Goal: Information Seeking & Learning: Learn about a topic

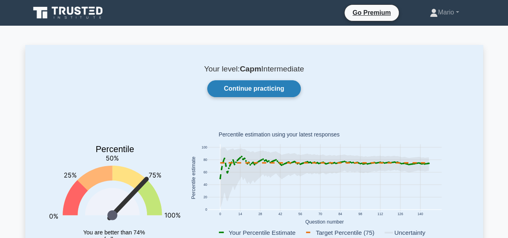
click at [252, 95] on link "Continue practicing" at bounding box center [253, 88] width 93 height 17
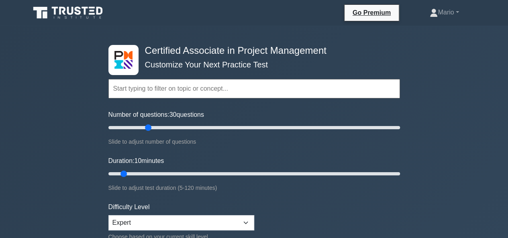
drag, startPoint x: 118, startPoint y: 127, endPoint x: 147, endPoint y: 129, distance: 29.7
click at [147, 129] on input "Number of questions: 30 questions" at bounding box center [253, 128] width 291 height 10
drag, startPoint x: 148, startPoint y: 130, endPoint x: 122, endPoint y: 131, distance: 25.7
type input "15"
click at [122, 131] on input "Number of questions: 10 questions" at bounding box center [253, 128] width 291 height 10
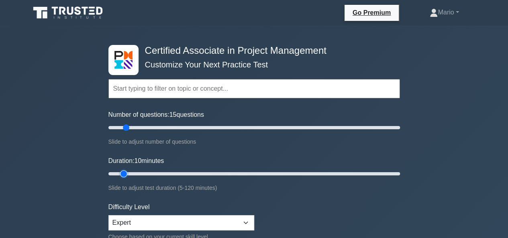
click at [123, 169] on input "Duration: 10 minutes" at bounding box center [253, 174] width 291 height 10
drag, startPoint x: 123, startPoint y: 170, endPoint x: 157, endPoint y: 169, distance: 34.1
type input "25"
click at [157, 169] on input "Duration: 25 minutes" at bounding box center [253, 174] width 291 height 10
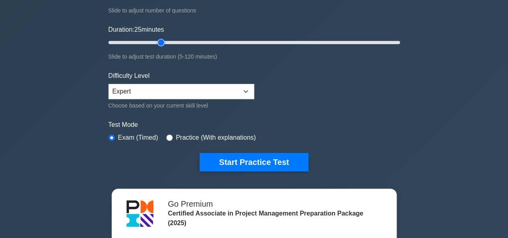
scroll to position [160, 0]
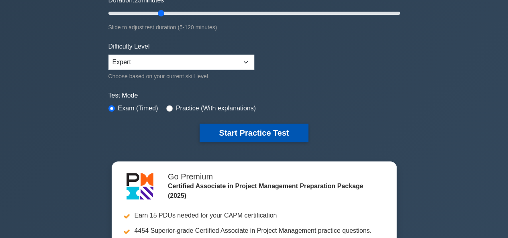
click at [253, 134] on button "Start Practice Test" at bounding box center [253, 133] width 108 height 18
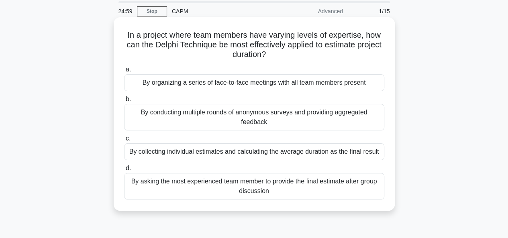
scroll to position [40, 0]
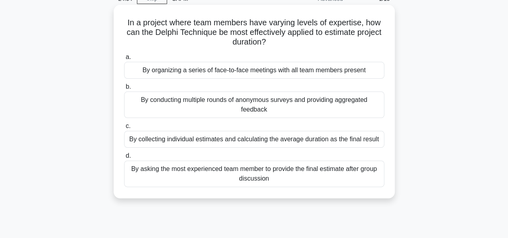
click at [276, 44] on h5 "In a project where team members have varying levels of expertise, how can the D…" at bounding box center [254, 33] width 262 height 30
drag, startPoint x: 276, startPoint y: 44, endPoint x: 221, endPoint y: 40, distance: 55.1
click at [221, 40] on h5 "In a project where team members have varying levels of expertise, how can the D…" at bounding box center [254, 33] width 262 height 30
click at [220, 40] on h5 "In a project where team members have varying levels of expertise, how can the D…" at bounding box center [254, 33] width 262 height 30
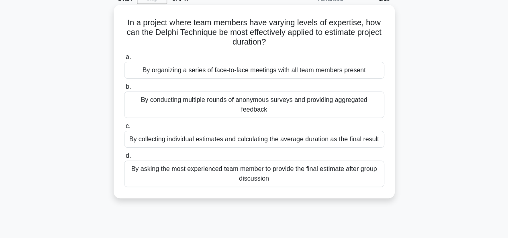
click at [259, 104] on div "By conducting multiple rounds of anonymous surveys and providing aggregated fee…" at bounding box center [254, 104] width 260 height 26
click at [124, 89] on input "b. By conducting multiple rounds of anonymous surveys and providing aggregated …" at bounding box center [124, 86] width 0 height 5
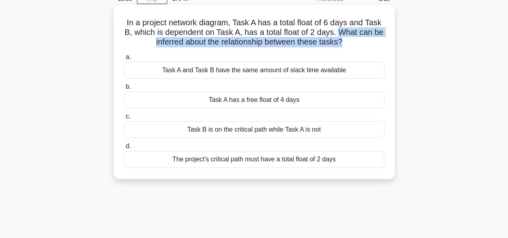
drag, startPoint x: 348, startPoint y: 44, endPoint x: 346, endPoint y: 37, distance: 7.5
click at [346, 37] on h5 "In a project network diagram, Task A has a total float of 6 days and Task B, wh…" at bounding box center [254, 33] width 262 height 30
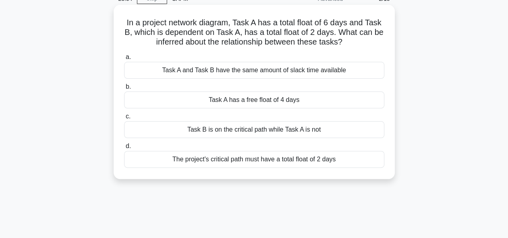
drag, startPoint x: 346, startPoint y: 37, endPoint x: 348, endPoint y: 45, distance: 8.4
click at [348, 45] on h5 "In a project network diagram, Task A has a total float of 6 days and Task B, wh…" at bounding box center [254, 33] width 262 height 30
drag, startPoint x: 348, startPoint y: 45, endPoint x: 347, endPoint y: 36, distance: 8.5
click at [347, 36] on h5 "In a project network diagram, Task A has a total float of 6 days and Task B, wh…" at bounding box center [254, 33] width 262 height 30
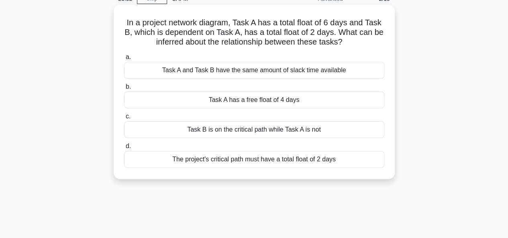
click at [347, 36] on h5 "In a project network diagram, Task A has a total float of 6 days and Task B, wh…" at bounding box center [254, 33] width 262 height 30
drag, startPoint x: 347, startPoint y: 36, endPoint x: 347, endPoint y: 45, distance: 8.4
click at [347, 45] on h5 "In a project network diagram, Task A has a total float of 6 days and Task B, wh…" at bounding box center [254, 33] width 262 height 30
click at [148, 36] on h5 "In a project network diagram, Task A has a total float of 6 days and Task B, wh…" at bounding box center [254, 33] width 262 height 30
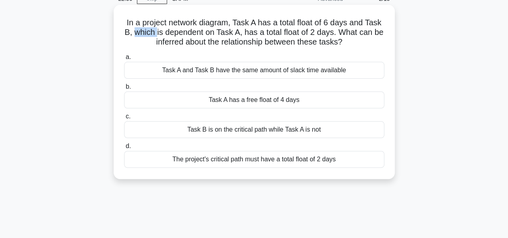
click at [148, 35] on h5 "In a project network diagram, Task A has a total float of 6 days and Task B, wh…" at bounding box center [254, 33] width 262 height 30
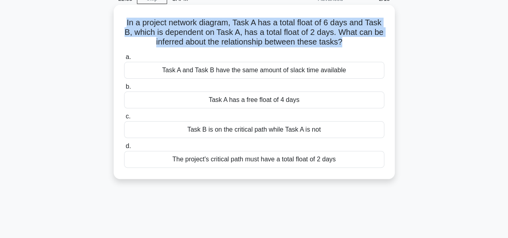
drag, startPoint x: 148, startPoint y: 35, endPoint x: 220, endPoint y: 36, distance: 71.4
click at [220, 36] on h5 "In a project network diagram, Task A has a total float of 6 days and Task B, wh…" at bounding box center [254, 33] width 262 height 30
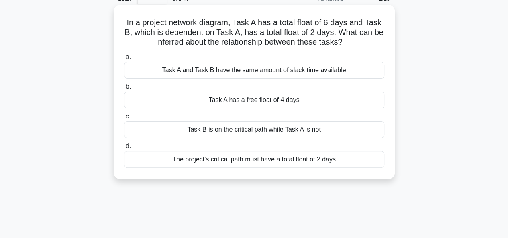
click at [253, 102] on div "Task A has a free float of 4 days" at bounding box center [254, 99] width 260 height 17
click at [124, 89] on input "b. Task A has a free float of 4 days" at bounding box center [124, 86] width 0 height 5
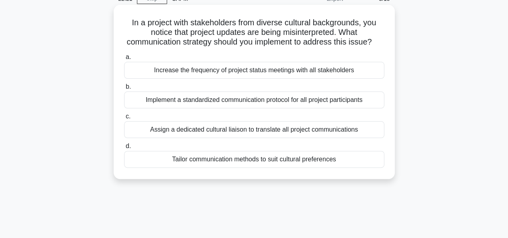
click at [331, 31] on h5 "In a project with stakeholders from diverse cultural backgrounds, you notice th…" at bounding box center [254, 33] width 262 height 30
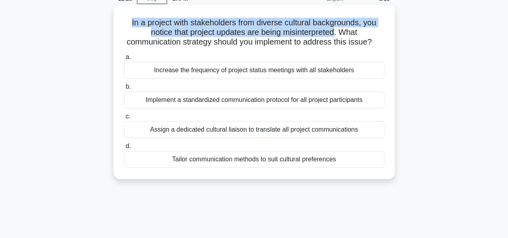
drag, startPoint x: 331, startPoint y: 31, endPoint x: 129, endPoint y: 18, distance: 201.8
click at [129, 18] on h5 "In a project with stakeholders from diverse cultural backgrounds, you notice th…" at bounding box center [254, 33] width 262 height 30
drag, startPoint x: 129, startPoint y: 18, endPoint x: 321, endPoint y: 36, distance: 192.6
click at [321, 36] on h5 "In a project with stakeholders from diverse cultural backgrounds, you notice th…" at bounding box center [254, 33] width 262 height 30
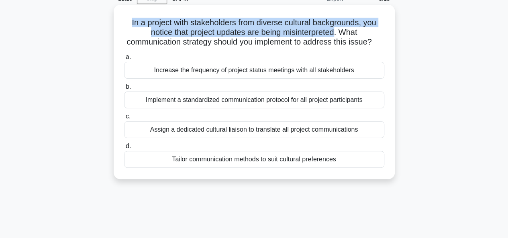
click at [321, 36] on h5 "In a project with stakeholders from diverse cultural backgrounds, you notice th…" at bounding box center [254, 33] width 262 height 30
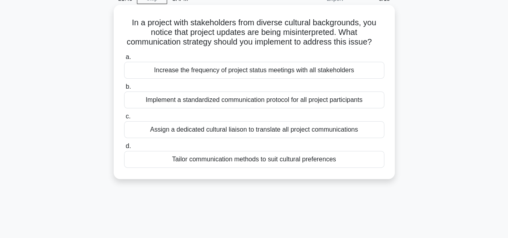
click at [253, 166] on div "Tailor communication methods to suit cultural preferences" at bounding box center [254, 159] width 260 height 17
click at [124, 149] on input "d. Tailor communication methods to suit cultural preferences" at bounding box center [124, 146] width 0 height 5
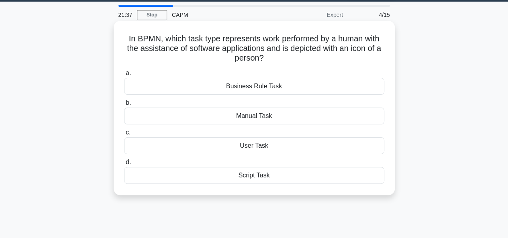
scroll to position [0, 0]
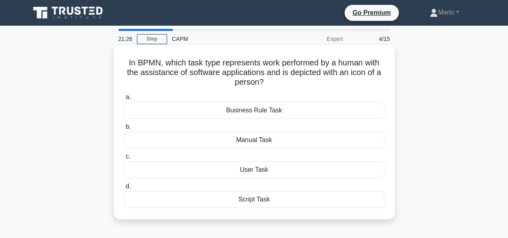
click at [252, 171] on div "User Task" at bounding box center [254, 169] width 260 height 17
click at [124, 159] on input "c. User Task" at bounding box center [124, 156] width 0 height 5
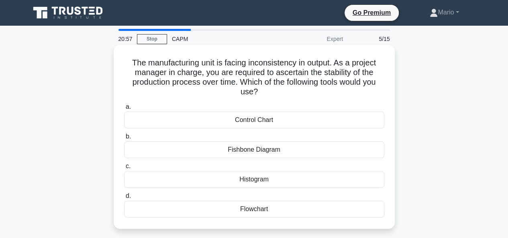
click at [265, 209] on div "Flowchart" at bounding box center [254, 209] width 260 height 17
click at [124, 199] on input "d. Flowchart" at bounding box center [124, 195] width 0 height 5
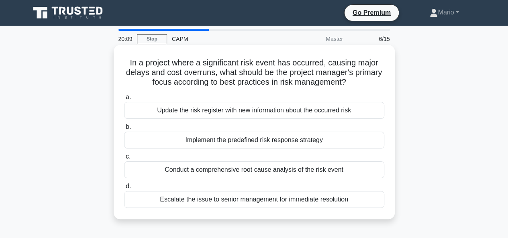
click at [246, 140] on div "Implement the predefined risk response strategy" at bounding box center [254, 140] width 260 height 17
click at [124, 130] on input "b. Implement the predefined risk response strategy" at bounding box center [124, 126] width 0 height 5
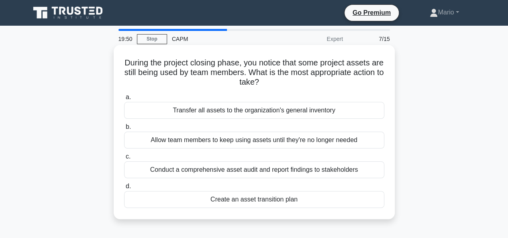
click at [261, 198] on div "Create an asset transition plan" at bounding box center [254, 199] width 260 height 17
click at [124, 189] on input "d. Create an asset transition plan" at bounding box center [124, 186] width 0 height 5
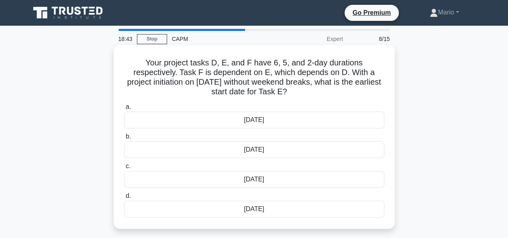
click at [260, 120] on div "7th March" at bounding box center [254, 120] width 260 height 17
click at [282, 97] on h5 "Your project tasks D, E, and F have 6, 5, and 2-day durations respectively. Tas…" at bounding box center [254, 77] width 262 height 39
click at [239, 121] on div "7th March" at bounding box center [254, 120] width 260 height 17
click at [124, 110] on input "a. 7th March" at bounding box center [124, 106] width 0 height 5
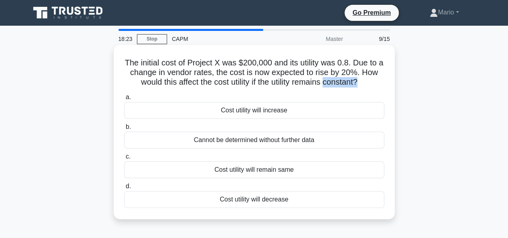
drag, startPoint x: 355, startPoint y: 87, endPoint x: 327, endPoint y: 82, distance: 28.2
click at [327, 82] on h5 "The initial cost of Project X was $200,000 and its utility was 0.8. Due to a ch…" at bounding box center [254, 73] width 262 height 30
drag, startPoint x: 327, startPoint y: 82, endPoint x: 357, endPoint y: 81, distance: 29.7
click at [357, 81] on h5 "The initial cost of Project X was $200,000 and its utility was 0.8. Due to a ch…" at bounding box center [254, 73] width 262 height 30
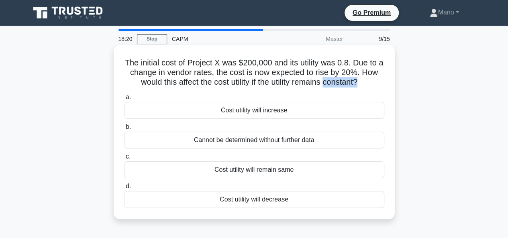
click at [357, 81] on h5 "The initial cost of Project X was $200,000 and its utility was 0.8. Due to a ch…" at bounding box center [254, 73] width 262 height 30
drag, startPoint x: 355, startPoint y: 81, endPoint x: 345, endPoint y: 81, distance: 10.0
click at [345, 81] on h5 "The initial cost of Project X was $200,000 and its utility was 0.8. Due to a ch…" at bounding box center [254, 73] width 262 height 30
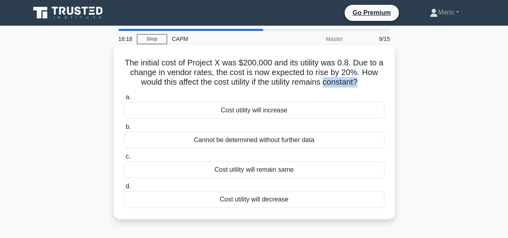
click at [345, 81] on h5 "The initial cost of Project X was $200,000 and its utility was 0.8. Due to a ch…" at bounding box center [254, 73] width 262 height 30
click at [252, 201] on div "Cost utility will decrease" at bounding box center [254, 199] width 260 height 17
click at [124, 189] on input "d. Cost utility will decrease" at bounding box center [124, 186] width 0 height 5
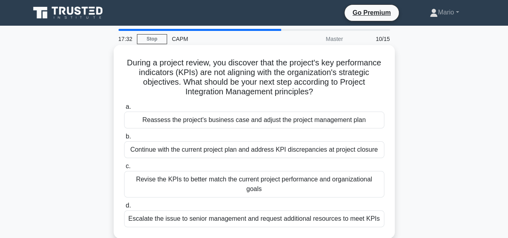
click at [254, 177] on div "Revise the KPIs to better match the current project performance and organizatio…" at bounding box center [254, 184] width 260 height 26
click at [124, 169] on input "c. Revise the KPIs to better match the current project performance and organiza…" at bounding box center [124, 166] width 0 height 5
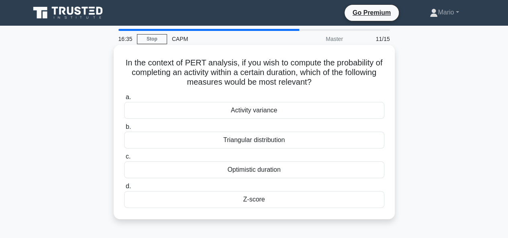
click at [256, 111] on div "Activity variance" at bounding box center [254, 110] width 260 height 17
click at [124, 100] on input "a. Activity variance" at bounding box center [124, 97] width 0 height 5
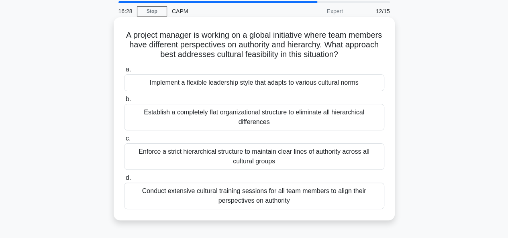
scroll to position [40, 0]
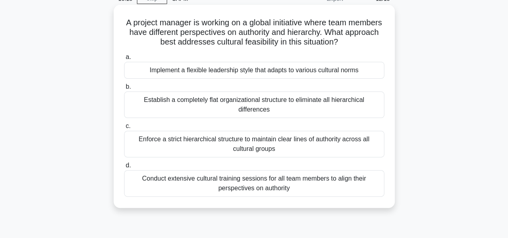
click at [253, 175] on div "Conduct extensive cultural training sessions for all team members to align thei…" at bounding box center [254, 183] width 260 height 26
click at [124, 168] on input "d. Conduct extensive cultural training sessions for all team members to align t…" at bounding box center [124, 165] width 0 height 5
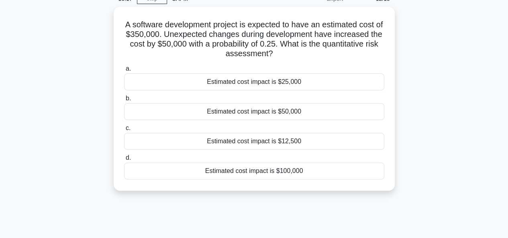
scroll to position [0, 0]
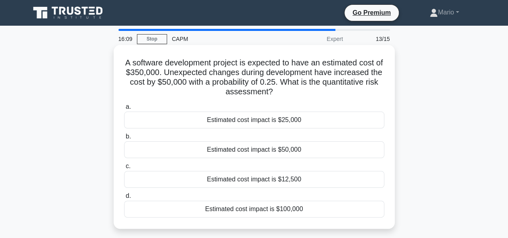
click at [343, 82] on h5 "A software development project is expected to have an estimated cost of $350,00…" at bounding box center [254, 77] width 262 height 39
drag, startPoint x: 343, startPoint y: 82, endPoint x: 265, endPoint y: 94, distance: 78.7
click at [265, 94] on h5 "A software development project is expected to have an estimated cost of $350,00…" at bounding box center [254, 77] width 262 height 39
click at [273, 86] on h5 "A software development project is expected to have an estimated cost of $350,00…" at bounding box center [254, 77] width 262 height 39
click at [242, 178] on div "Estimated cost impact is $12,500" at bounding box center [254, 179] width 260 height 17
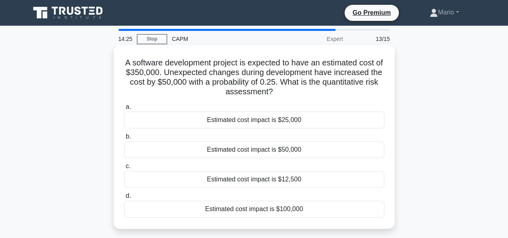
click at [124, 169] on input "c. Estimated cost impact is $12,500" at bounding box center [124, 166] width 0 height 5
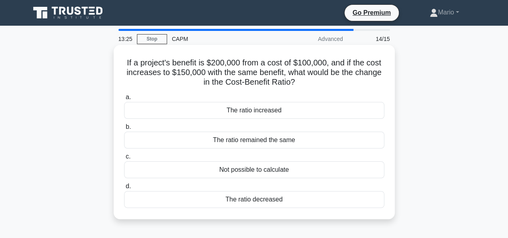
click at [254, 199] on div "The ratio decreased" at bounding box center [254, 199] width 260 height 17
click at [124, 189] on input "d. The ratio decreased" at bounding box center [124, 186] width 0 height 5
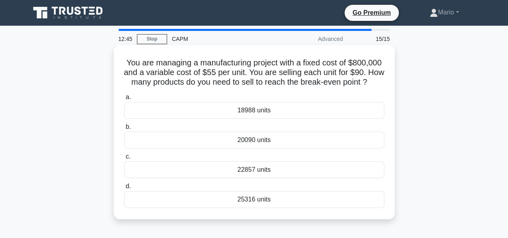
click at [271, 178] on div "22857 units" at bounding box center [254, 169] width 260 height 17
click at [124, 159] on input "c. 22857 units" at bounding box center [124, 156] width 0 height 5
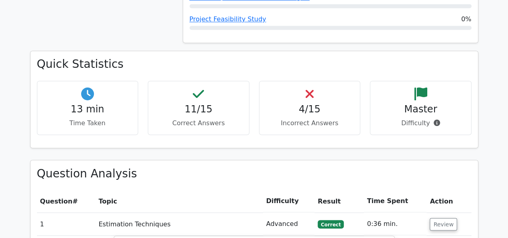
scroll to position [673, 0]
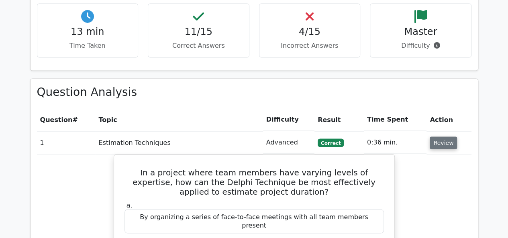
click at [434, 136] on button "Review" at bounding box center [442, 142] width 27 height 12
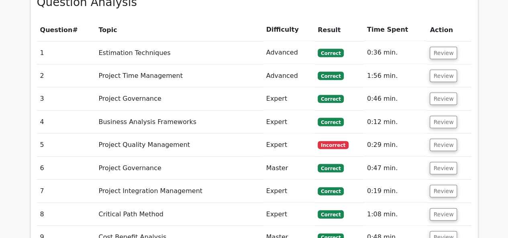
scroll to position [696, 0]
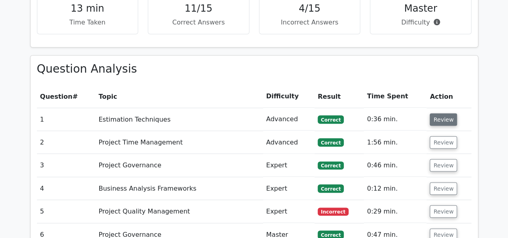
click at [445, 113] on button "Review" at bounding box center [442, 119] width 27 height 12
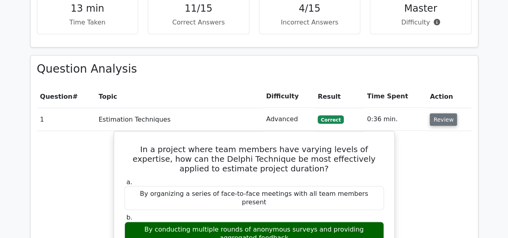
click at [445, 113] on button "Review" at bounding box center [442, 119] width 27 height 12
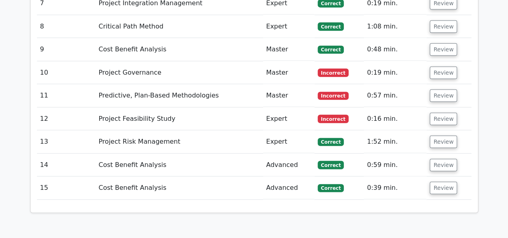
scroll to position [952, 0]
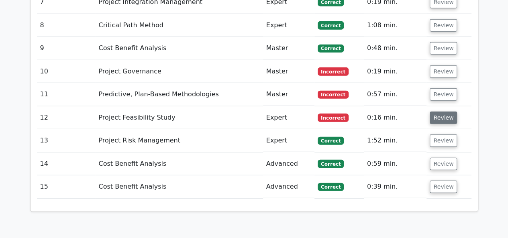
click at [447, 112] on button "Review" at bounding box center [442, 118] width 27 height 12
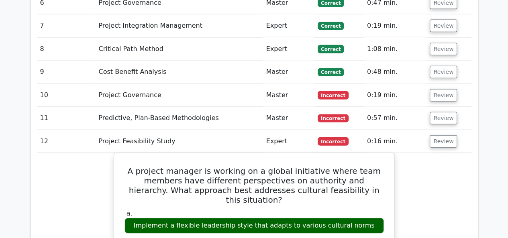
scroll to position [928, 0]
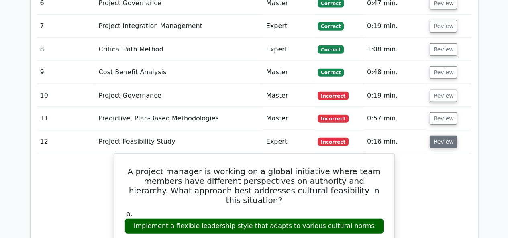
click at [443, 136] on button "Review" at bounding box center [442, 142] width 27 height 12
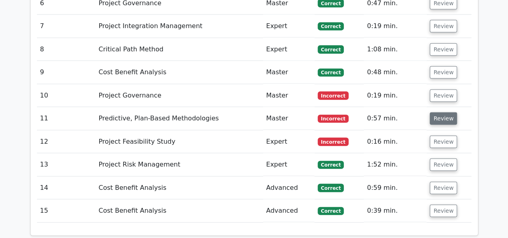
click at [443, 112] on button "Review" at bounding box center [442, 118] width 27 height 12
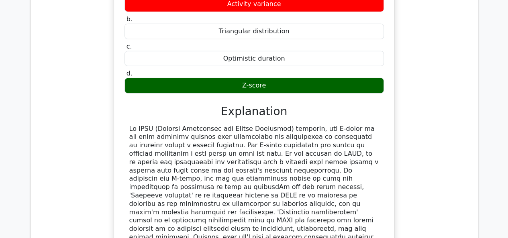
scroll to position [1115, 0]
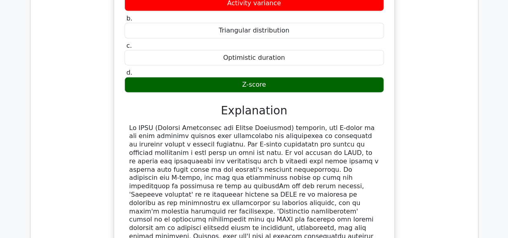
click at [135, 124] on div at bounding box center [254, 199] width 250 height 150
click at [127, 124] on div at bounding box center [253, 199] width 259 height 150
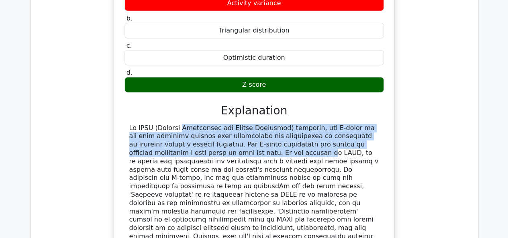
drag, startPoint x: 127, startPoint y: 86, endPoint x: 176, endPoint y: 111, distance: 55.1
click at [176, 124] on div at bounding box center [253, 199] width 259 height 150
copy div "In PERT (Program Evaluation and Review Technique) analysis, the Z-score is the …"
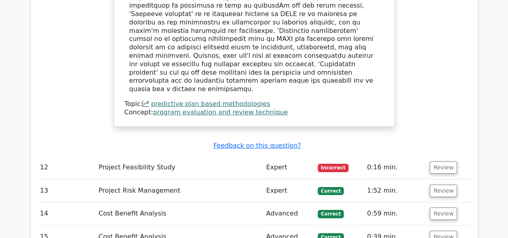
scroll to position [1296, 0]
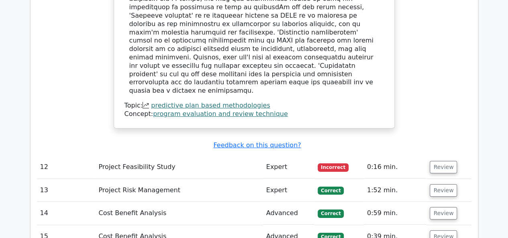
click at [456, 156] on td "Review" at bounding box center [448, 167] width 45 height 23
click at [441, 161] on button "Review" at bounding box center [442, 167] width 27 height 12
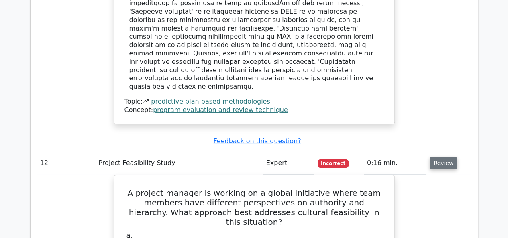
click at [441, 157] on button "Review" at bounding box center [442, 163] width 27 height 12
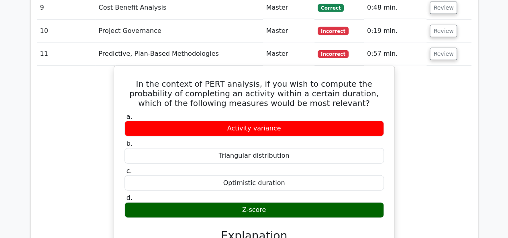
scroll to position [987, 0]
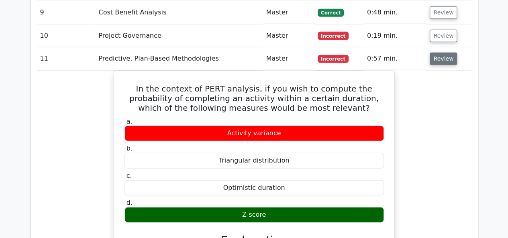
click at [442, 53] on button "Review" at bounding box center [442, 59] width 27 height 12
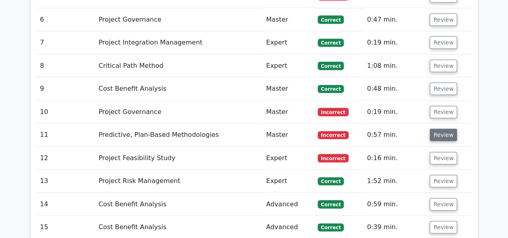
scroll to position [906, 0]
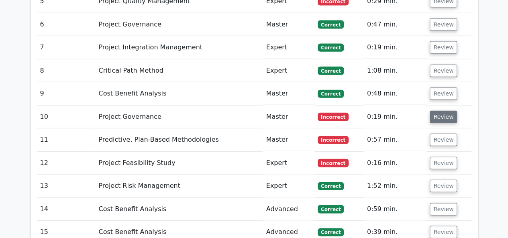
click at [445, 111] on button "Review" at bounding box center [442, 117] width 27 height 12
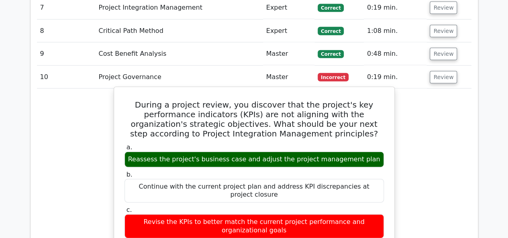
scroll to position [946, 0]
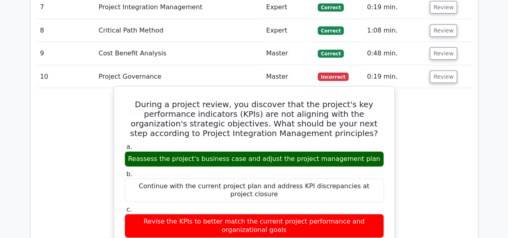
click at [239, 214] on div "Revise the KPIs to better match the current project performance and organizatio…" at bounding box center [253, 226] width 259 height 24
click at [246, 214] on div "Revise the KPIs to better match the current project performance and organizatio…" at bounding box center [253, 226] width 259 height 24
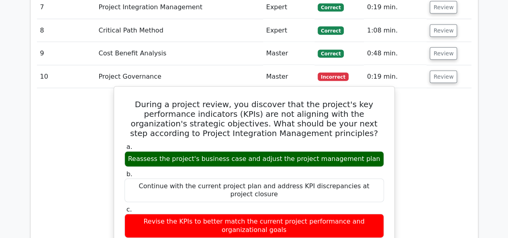
click at [246, 214] on div "Revise the KPIs to better match the current project performance and organizatio…" at bounding box center [253, 226] width 259 height 24
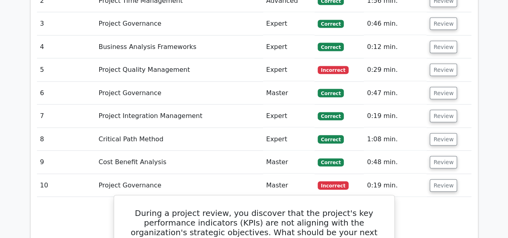
scroll to position [838, 0]
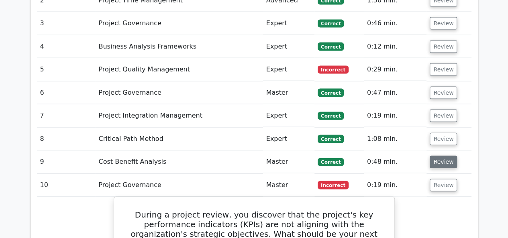
click at [434, 156] on button "Review" at bounding box center [442, 162] width 27 height 12
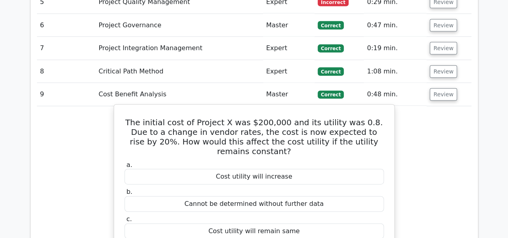
scroll to position [899, 0]
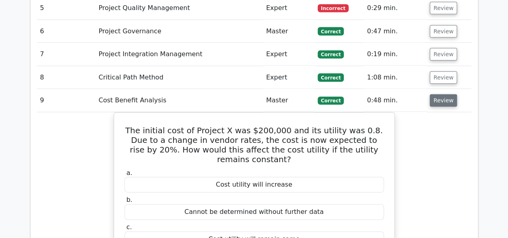
click at [445, 94] on button "Review" at bounding box center [442, 100] width 27 height 12
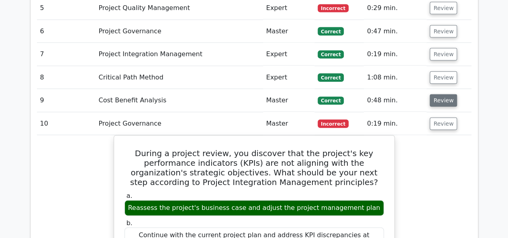
click at [445, 94] on button "Review" at bounding box center [442, 100] width 27 height 12
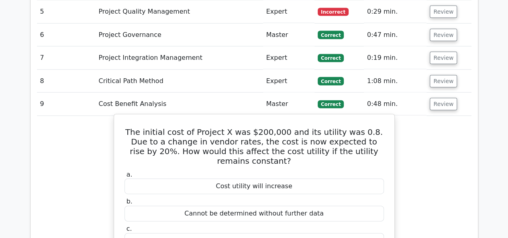
scroll to position [895, 0]
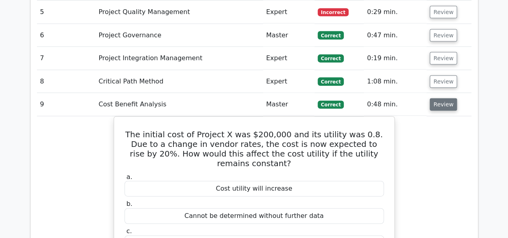
click at [434, 98] on button "Review" at bounding box center [442, 104] width 27 height 12
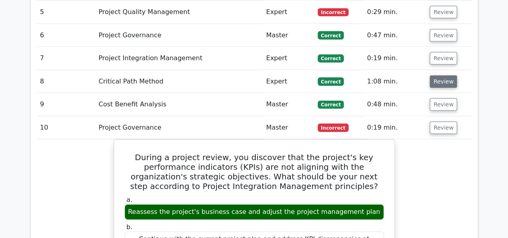
click at [442, 75] on button "Review" at bounding box center [442, 81] width 27 height 12
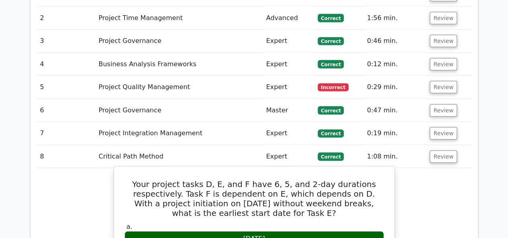
scroll to position [820, 0]
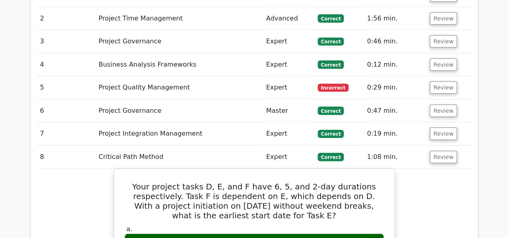
click at [437, 146] on td "Review" at bounding box center [448, 157] width 45 height 23
click at [442, 151] on button "Review" at bounding box center [442, 157] width 27 height 12
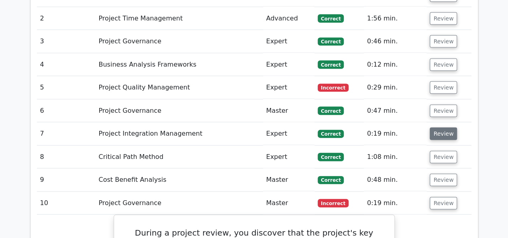
click at [441, 128] on button "Review" at bounding box center [442, 134] width 27 height 12
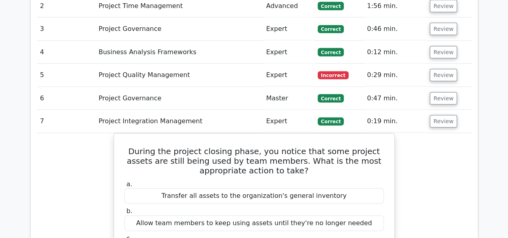
scroll to position [833, 0]
click at [442, 115] on button "Review" at bounding box center [442, 121] width 27 height 12
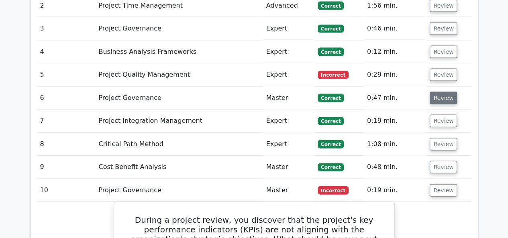
click at [435, 92] on button "Review" at bounding box center [442, 98] width 27 height 12
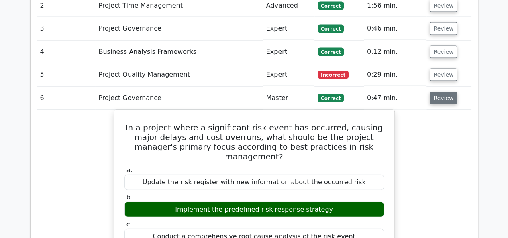
click at [444, 92] on button "Review" at bounding box center [442, 98] width 27 height 12
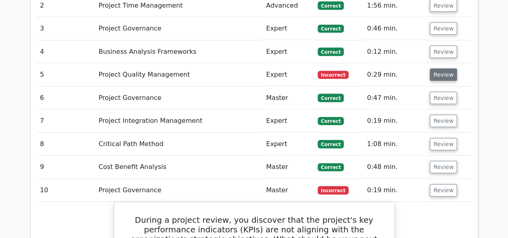
click at [441, 69] on button "Review" at bounding box center [442, 75] width 27 height 12
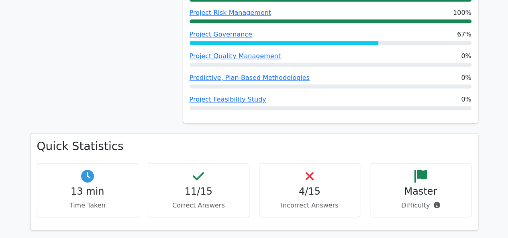
scroll to position [514, 0]
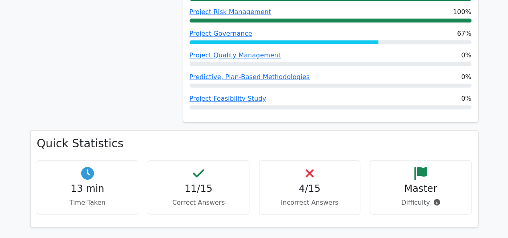
click at [194, 183] on h4 "11/15" at bounding box center [198, 189] width 88 height 12
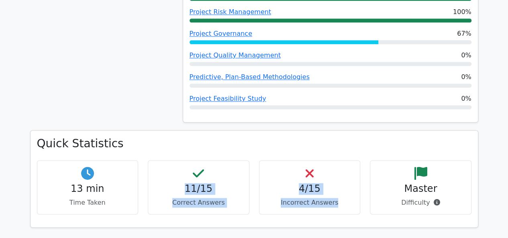
drag, startPoint x: 181, startPoint y: 147, endPoint x: 350, endPoint y: 171, distance: 170.6
click at [350, 171] on div "13 min Time Taken 11/15 Correct Answers 4/15 Incorrect Answers Master" at bounding box center [254, 190] width 444 height 61
click at [350, 171] on div "4/15 Incorrect Answers" at bounding box center [310, 187] width 102 height 54
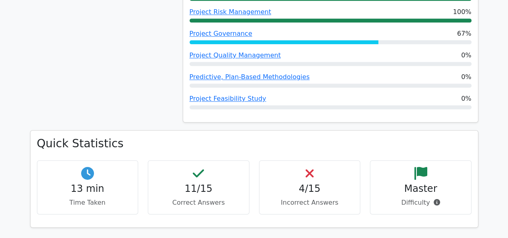
click at [349, 170] on div "4/15 Incorrect Answers" at bounding box center [310, 187] width 102 height 54
drag, startPoint x: 341, startPoint y: 166, endPoint x: 352, endPoint y: 161, distance: 12.4
click at [352, 198] on p "Incorrect Answers" at bounding box center [310, 203] width 88 height 10
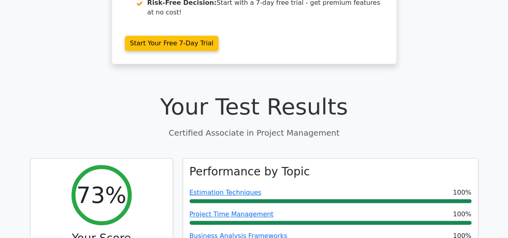
scroll to position [0, 0]
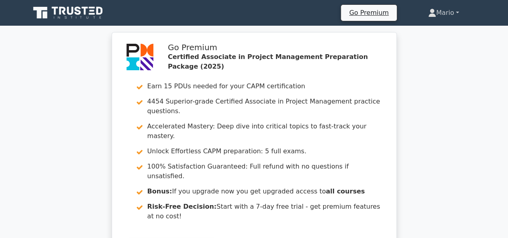
click at [437, 9] on link "Mario" at bounding box center [442, 13] width 69 height 16
click at [425, 30] on link "Profile" at bounding box center [440, 31] width 63 height 13
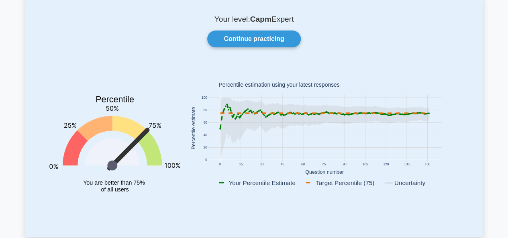
click at [315, 183] on rect at bounding box center [343, 182] width 78 height 9
click at [378, 169] on rect at bounding box center [324, 129] width 278 height 125
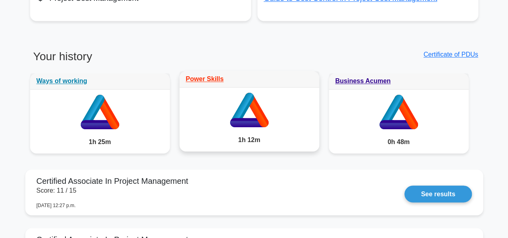
scroll to position [608, 0]
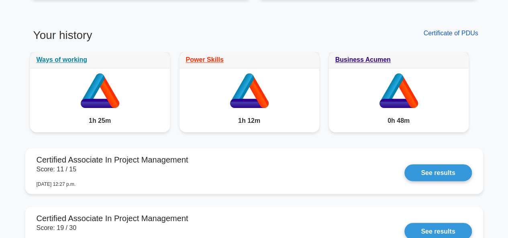
click at [462, 35] on link "Certificate of PDUs" at bounding box center [450, 33] width 55 height 7
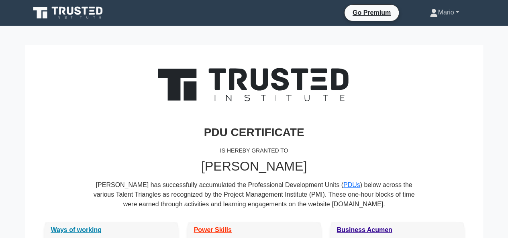
click at [446, 14] on link "Mario" at bounding box center [443, 12] width 67 height 16
click at [429, 35] on link "Profile" at bounding box center [441, 31] width 63 height 13
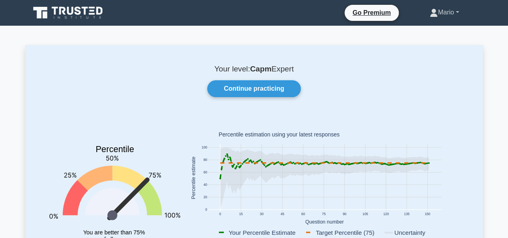
click at [438, 16] on link "Mario" at bounding box center [443, 12] width 67 height 16
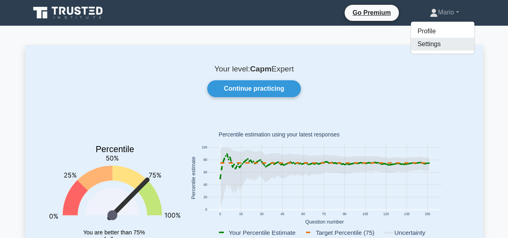
click at [427, 44] on link "Settings" at bounding box center [441, 44] width 63 height 13
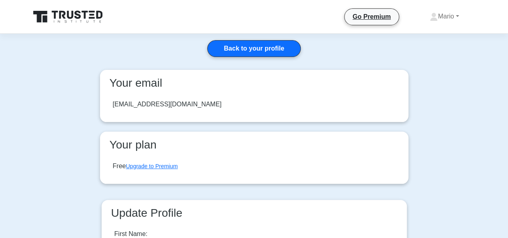
scroll to position [120, 0]
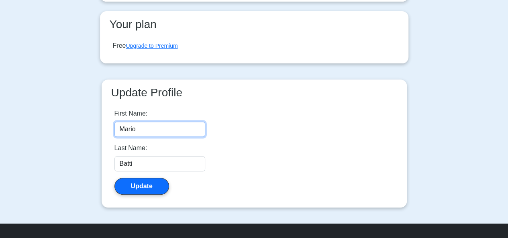
click at [142, 133] on input "Mario" at bounding box center [159, 129] width 91 height 15
type input "Marco"
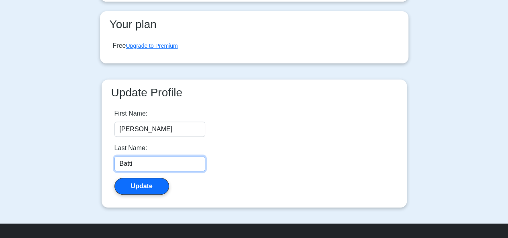
click at [136, 162] on input "Batti" at bounding box center [159, 163] width 91 height 15
type input "Battisti"
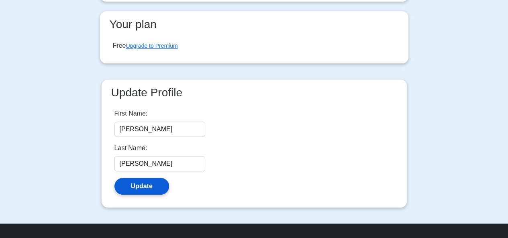
click at [139, 182] on button "Update" at bounding box center [141, 186] width 55 height 17
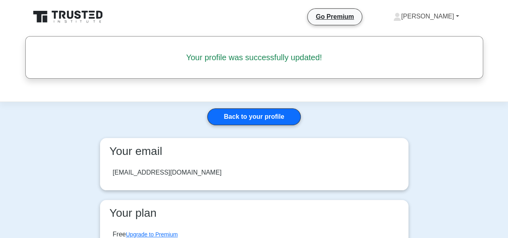
click at [449, 18] on link "[PERSON_NAME]" at bounding box center [426, 16] width 104 height 16
click at [412, 32] on link "Profile" at bounding box center [405, 35] width 63 height 13
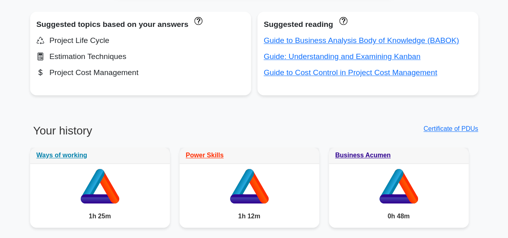
scroll to position [513, 0]
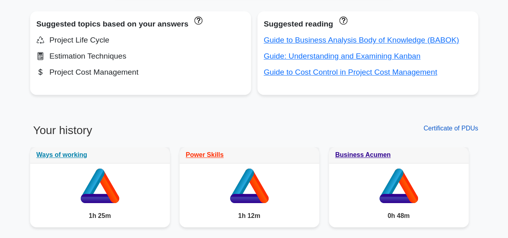
click at [441, 125] on link "Certificate of PDUs" at bounding box center [450, 128] width 55 height 7
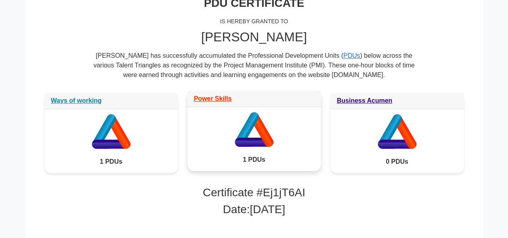
scroll to position [80, 0]
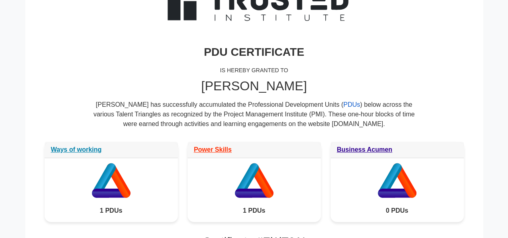
click at [343, 105] on link "PDUs" at bounding box center [351, 104] width 17 height 7
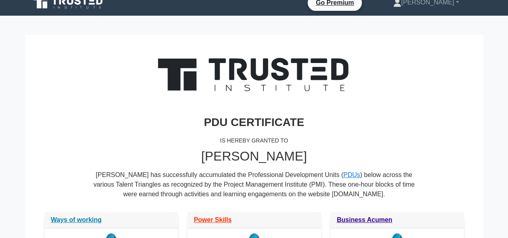
scroll to position [0, 0]
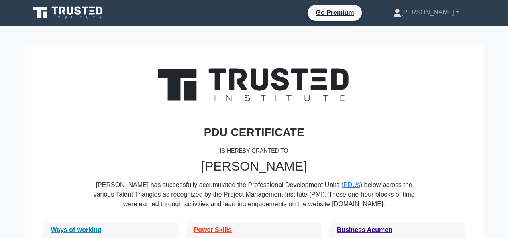
click at [89, 12] on icon at bounding box center [68, 12] width 77 height 15
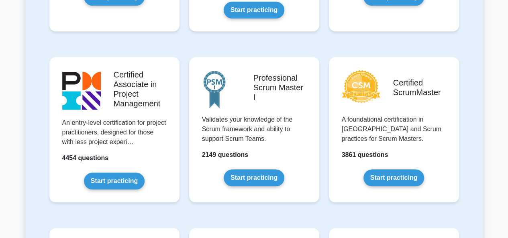
scroll to position [361, 0]
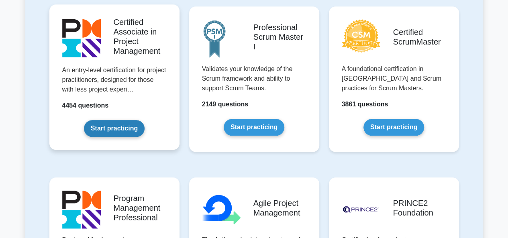
click at [104, 120] on link "Start practicing" at bounding box center [114, 128] width 61 height 17
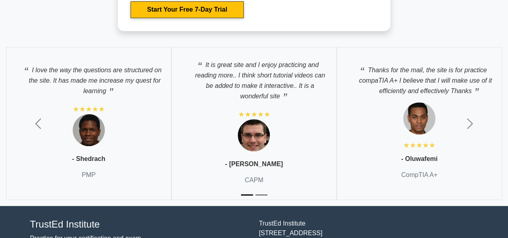
scroll to position [3332, 0]
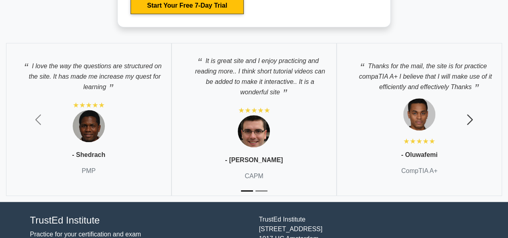
click at [474, 115] on span "button" at bounding box center [469, 119] width 13 height 13
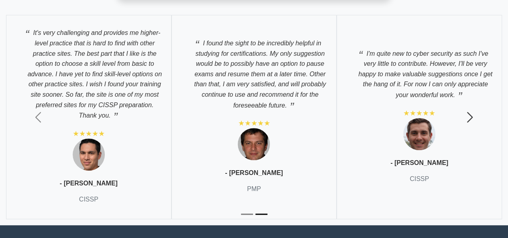
scroll to position [3372, 0]
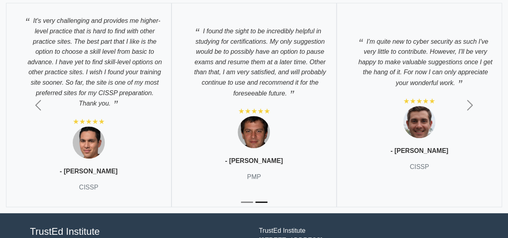
click at [231, 64] on p "I found the sight to be incredibly helpful in studying for certifications. My o…" at bounding box center [254, 60] width 148 height 77
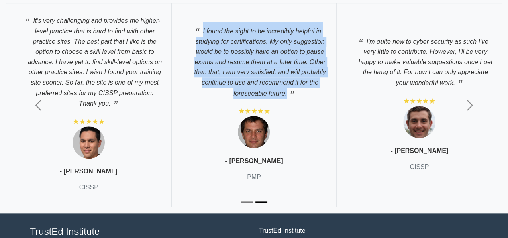
click at [231, 64] on p "I found the sight to be incredibly helpful in studying for certifications. My o…" at bounding box center [254, 60] width 148 height 77
click at [251, 64] on p "I found the sight to be incredibly helpful in studying for certifications. My o…" at bounding box center [254, 60] width 148 height 77
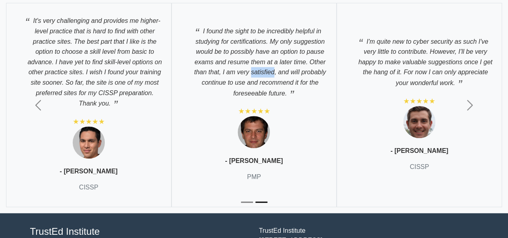
click at [251, 64] on p "I found the sight to be incredibly helpful in studying for certifications. My o…" at bounding box center [254, 60] width 148 height 77
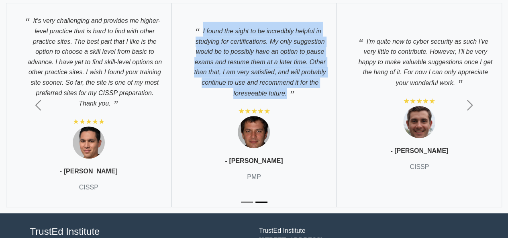
click at [251, 64] on p "I found the sight to be incredibly helpful in studying for certifications. My o…" at bounding box center [254, 60] width 148 height 77
click at [252, 64] on p "I found the sight to be incredibly helpful in studying for certifications. My o…" at bounding box center [254, 60] width 148 height 77
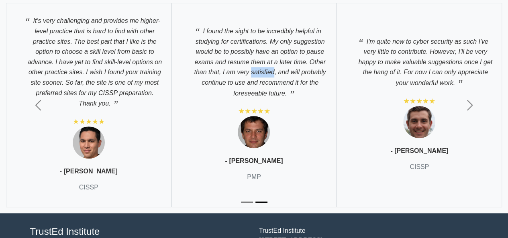
click at [252, 64] on p "I found the sight to be incredibly helpful in studying for certifications. My o…" at bounding box center [254, 60] width 148 height 77
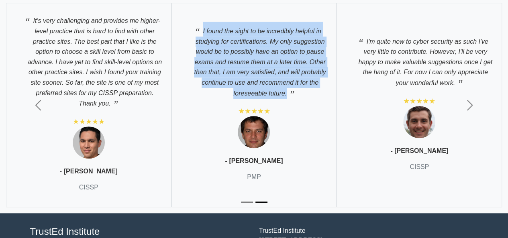
click at [252, 64] on p "I found the sight to be incredibly helpful in studying for certifications. My o…" at bounding box center [254, 60] width 148 height 77
click at [263, 63] on p "I found the sight to be incredibly helpful in studying for certifications. My o…" at bounding box center [254, 60] width 148 height 77
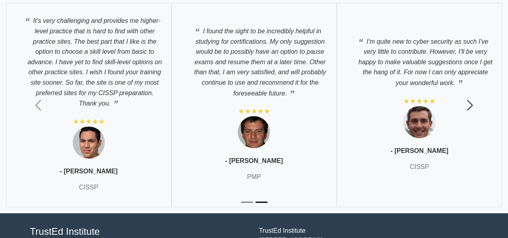
click at [479, 104] on button "Next" at bounding box center [469, 105] width 76 height 216
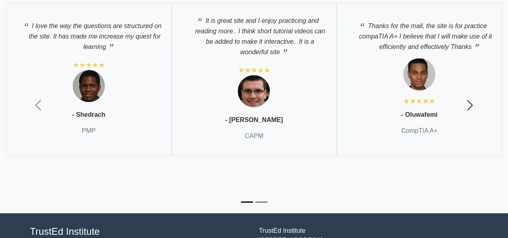
click at [479, 104] on button "Next" at bounding box center [469, 105] width 76 height 216
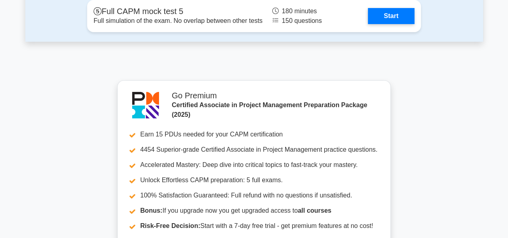
scroll to position [3018, 0]
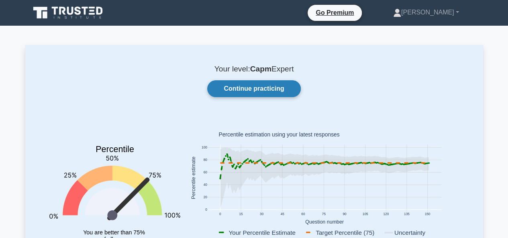
click at [252, 94] on link "Continue practicing" at bounding box center [253, 88] width 93 height 17
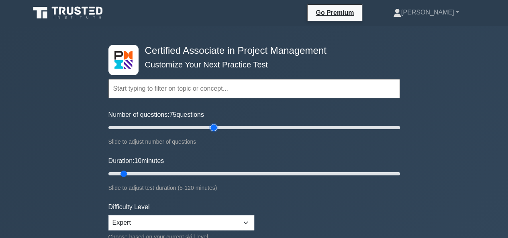
drag, startPoint x: 119, startPoint y: 127, endPoint x: 212, endPoint y: 127, distance: 93.5
type input "75"
click at [212, 127] on input "Number of questions: 75 questions" at bounding box center [253, 128] width 291 height 10
click at [121, 177] on input "Duration: 10 minutes" at bounding box center [253, 174] width 291 height 10
drag, startPoint x: 124, startPoint y: 174, endPoint x: 298, endPoint y: 170, distance: 174.6
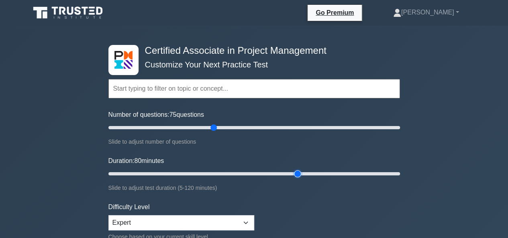
click at [298, 170] on input "Duration: 80 minutes" at bounding box center [253, 174] width 291 height 10
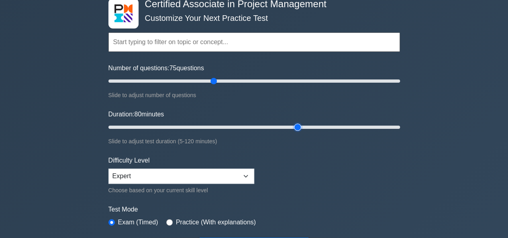
scroll to position [80, 0]
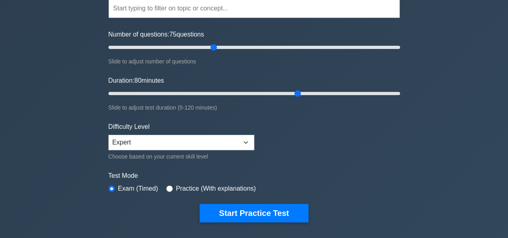
click at [298, 97] on div "Duration: 80 minutes Slide to adjust test duration (5-120 minutes)" at bounding box center [253, 94] width 291 height 37
drag, startPoint x: 298, startPoint y: 97, endPoint x: 303, endPoint y: 97, distance: 4.4
click at [303, 97] on input "Duration: 80 minutes" at bounding box center [253, 94] width 291 height 10
drag, startPoint x: 298, startPoint y: 93, endPoint x: 336, endPoint y: 95, distance: 37.7
click at [336, 95] on input "Duration: 95 minutes" at bounding box center [253, 94] width 291 height 10
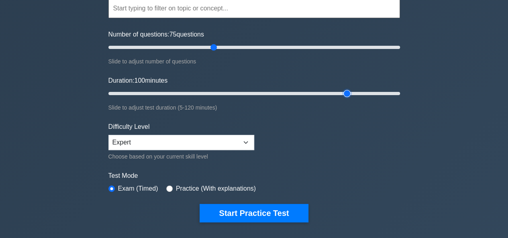
drag, startPoint x: 333, startPoint y: 93, endPoint x: 341, endPoint y: 93, distance: 8.1
type input "100"
click at [341, 93] on input "Duration: 100 minutes" at bounding box center [253, 94] width 291 height 10
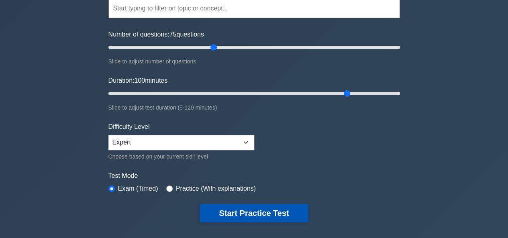
click at [243, 212] on button "Start Practice Test" at bounding box center [253, 213] width 108 height 18
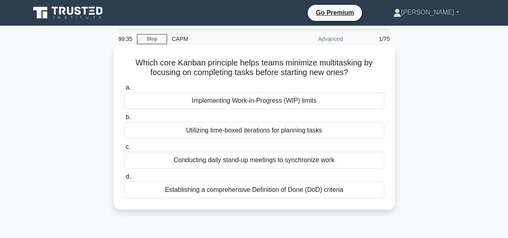
click at [266, 102] on div "Implementing Work-in-Progress (WIP) limits" at bounding box center [254, 100] width 260 height 17
click at [124, 90] on input "a. Implementing Work-in-Progress (WIP) limits" at bounding box center [124, 87] width 0 height 5
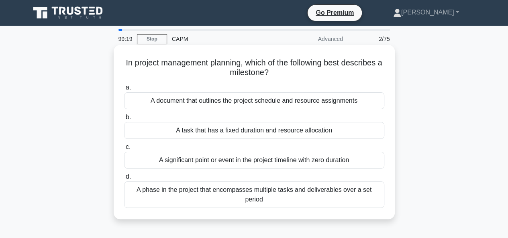
click at [247, 158] on div "A significant point or event in the project timeline with zero duration" at bounding box center [254, 160] width 260 height 17
click at [124, 150] on input "c. A significant point or event in the project timeline with zero duration" at bounding box center [124, 146] width 0 height 5
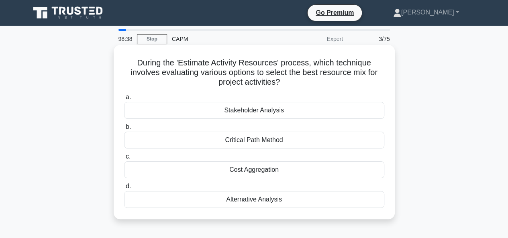
click at [260, 167] on div "Cost Aggregation" at bounding box center [254, 169] width 260 height 17
click at [124, 159] on input "c. Cost Aggregation" at bounding box center [124, 156] width 0 height 5
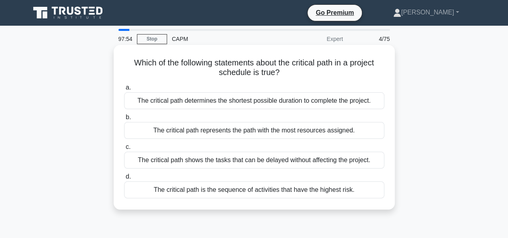
click at [254, 187] on div "The critical path is the sequence of activities that have the highest risk." at bounding box center [254, 189] width 260 height 17
click at [124, 179] on input "d. The critical path is the sequence of activities that have the highest risk." at bounding box center [124, 176] width 0 height 5
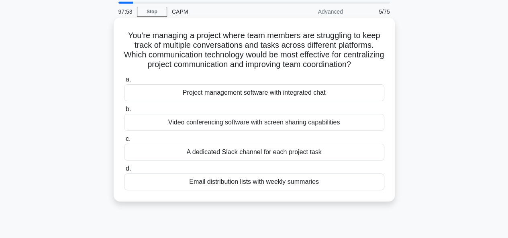
scroll to position [40, 0]
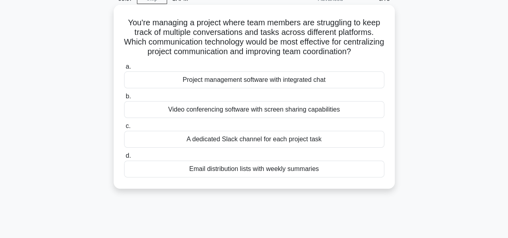
click at [246, 148] on div "A dedicated Slack channel for each project task" at bounding box center [254, 139] width 260 height 17
click at [124, 129] on input "c. A dedicated Slack channel for each project task" at bounding box center [124, 126] width 0 height 5
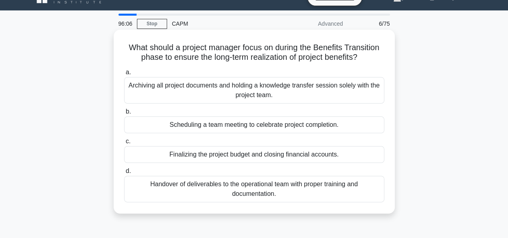
scroll to position [0, 0]
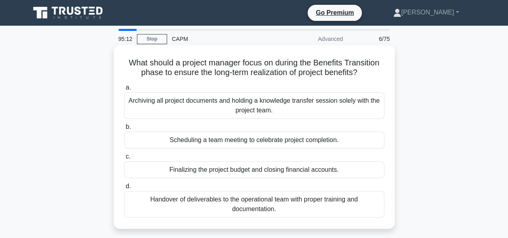
click at [253, 106] on div "Archiving all project documents and holding a knowledge transfer session solely…" at bounding box center [254, 105] width 260 height 26
click at [124, 90] on input "a. Archiving all project documents and holding a knowledge transfer session sol…" at bounding box center [124, 87] width 0 height 5
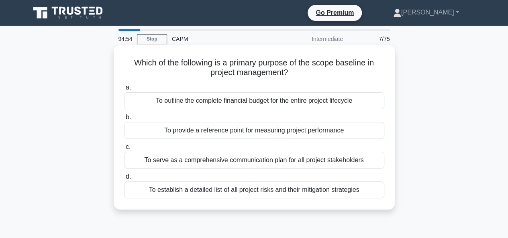
click at [230, 130] on div "To provide a reference point for measuring project performance" at bounding box center [254, 130] width 260 height 17
click at [124, 120] on input "b. To provide a reference point for measuring project performance" at bounding box center [124, 117] width 0 height 5
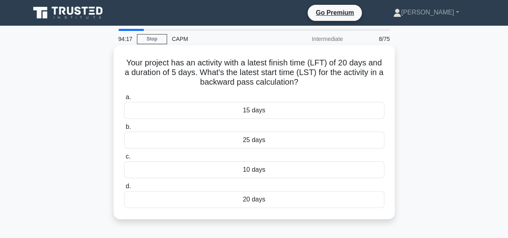
click at [260, 110] on div "15 days" at bounding box center [254, 110] width 260 height 17
click at [124, 100] on input "a. 15 days" at bounding box center [124, 97] width 0 height 5
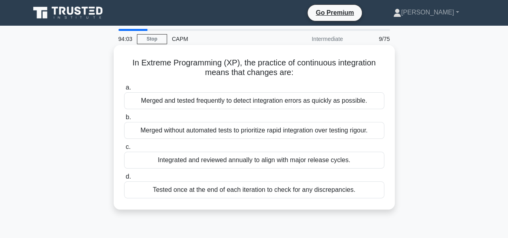
click at [256, 103] on div "Merged and tested frequently to detect integration errors as quickly as possibl…" at bounding box center [254, 100] width 260 height 17
click at [124, 90] on input "a. Merged and tested frequently to detect integration errors as quickly as poss…" at bounding box center [124, 87] width 0 height 5
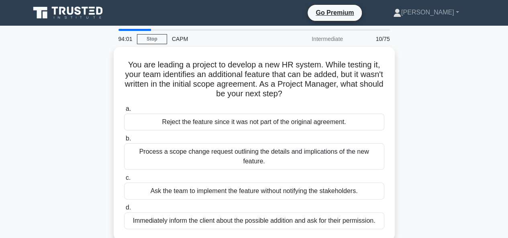
scroll to position [40, 0]
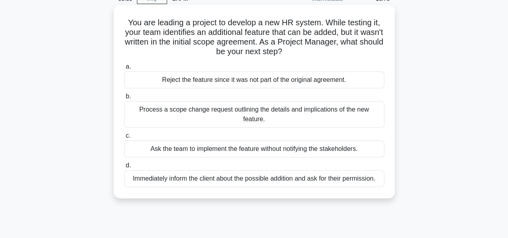
click at [235, 170] on div "Immediately inform the client about the possible addition and ask for their per…" at bounding box center [254, 178] width 260 height 17
click at [124, 168] on input "d. Immediately inform the client about the possible addition and ask for their …" at bounding box center [124, 165] width 0 height 5
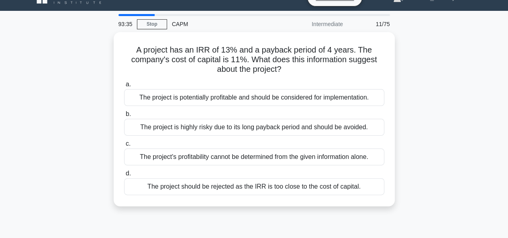
scroll to position [0, 0]
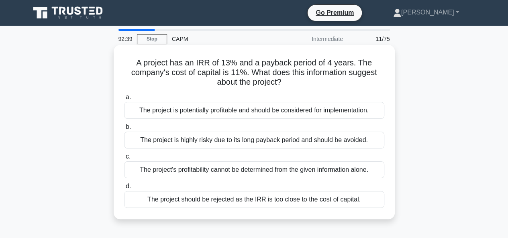
click at [254, 169] on div "The project's profitability cannot be determined from the given information alo…" at bounding box center [254, 169] width 260 height 17
click at [124, 159] on input "c. The project's profitability cannot be determined from the given information …" at bounding box center [124, 156] width 0 height 5
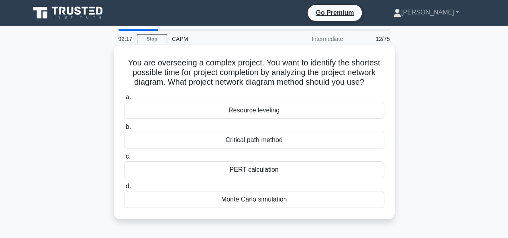
click at [251, 197] on div "Monte Carlo simulation" at bounding box center [254, 199] width 260 height 17
click at [124, 189] on input "d. Monte Carlo simulation" at bounding box center [124, 186] width 0 height 5
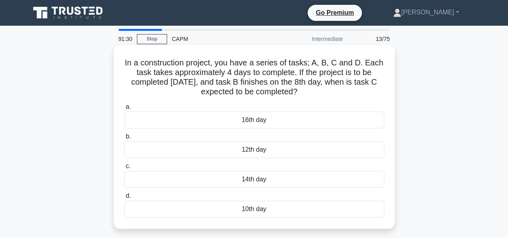
click at [241, 149] on div "12th day" at bounding box center [254, 149] width 260 height 17
click at [124, 139] on input "b. 12th day" at bounding box center [124, 136] width 0 height 5
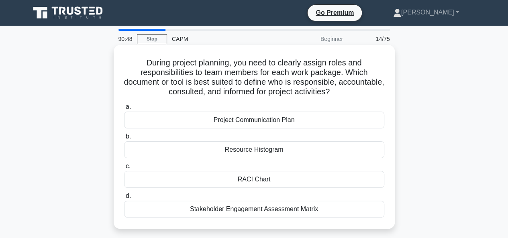
click at [253, 120] on div "Project Communication Plan" at bounding box center [254, 120] width 260 height 17
click at [124, 110] on input "a. Project Communication Plan" at bounding box center [124, 106] width 0 height 5
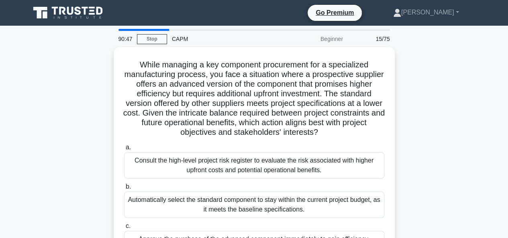
scroll to position [40, 0]
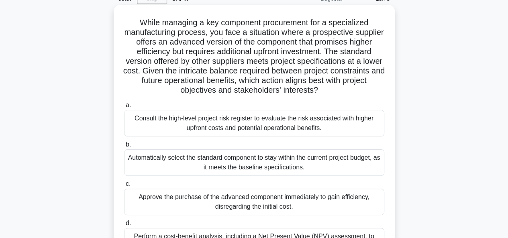
click at [193, 72] on h5 "While managing a key component procurement for a specialized manufacturing proc…" at bounding box center [254, 57] width 262 height 78
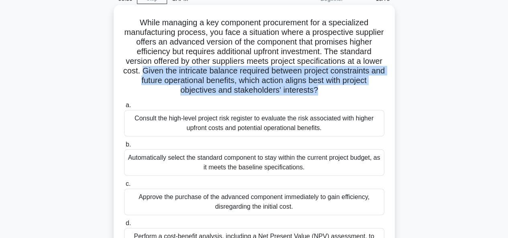
drag, startPoint x: 193, startPoint y: 72, endPoint x: 348, endPoint y: 88, distance: 156.1
click at [348, 88] on h5 "While managing a key component procurement for a specialized manufacturing proc…" at bounding box center [254, 57] width 262 height 78
click at [327, 88] on icon ".spinner_0XTQ{transform-origin:center;animation:spinner_y6GP .75s linear infini…" at bounding box center [323, 91] width 10 height 10
drag, startPoint x: 348, startPoint y: 88, endPoint x: 196, endPoint y: 73, distance: 153.1
click at [196, 73] on h5 "While managing a key component procurement for a specialized manufacturing proc…" at bounding box center [254, 57] width 262 height 78
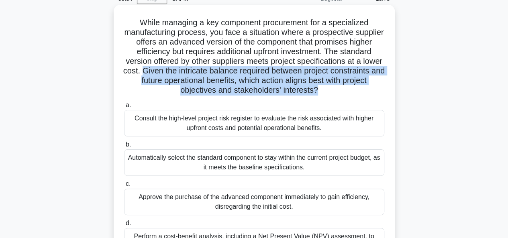
click at [196, 73] on h5 "While managing a key component procurement for a specialized manufacturing proc…" at bounding box center [254, 57] width 262 height 78
drag, startPoint x: 196, startPoint y: 73, endPoint x: 359, endPoint y: 86, distance: 163.8
click at [359, 86] on h5 "While managing a key component procurement for a specialized manufacturing proc…" at bounding box center [254, 57] width 262 height 78
drag, startPoint x: 359, startPoint y: 86, endPoint x: 192, endPoint y: 70, distance: 167.7
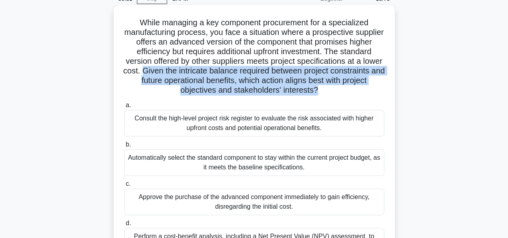
click at [192, 70] on h5 "While managing a key component procurement for a specialized manufacturing proc…" at bounding box center [254, 57] width 262 height 78
drag, startPoint x: 192, startPoint y: 70, endPoint x: 351, endPoint y: 93, distance: 161.0
click at [351, 93] on h5 "While managing a key component procurement for a specialized manufacturing proc…" at bounding box center [254, 57] width 262 height 78
click at [327, 93] on icon ".spinner_0XTQ{transform-origin:center;animation:spinner_y6GP .75s linear infini…" at bounding box center [323, 91] width 10 height 10
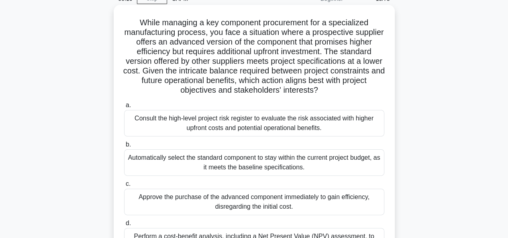
drag, startPoint x: 351, startPoint y: 93, endPoint x: 344, endPoint y: 95, distance: 7.3
click at [327, 95] on icon ".spinner_0XTQ{transform-origin:center;animation:spinner_y6GP .75s linear infini…" at bounding box center [323, 91] width 10 height 10
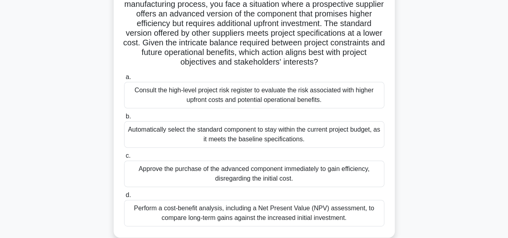
scroll to position [80, 0]
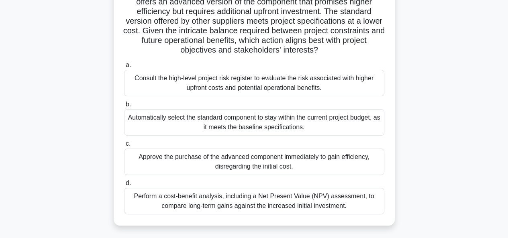
click at [250, 199] on div "Perform a cost-benefit analysis, including a Net Present Value (NPV) assessment…" at bounding box center [254, 201] width 260 height 26
click at [124, 186] on input "d. Perform a cost-benefit analysis, including a Net Present Value (NPV) assessm…" at bounding box center [124, 183] width 0 height 5
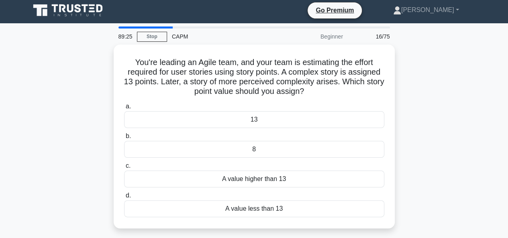
scroll to position [0, 0]
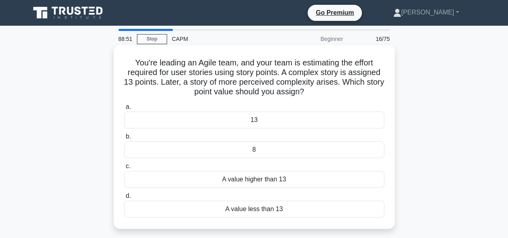
click at [245, 180] on div "A value higher than 13" at bounding box center [254, 179] width 260 height 17
click at [124, 169] on input "c. A value higher than 13" at bounding box center [124, 166] width 0 height 5
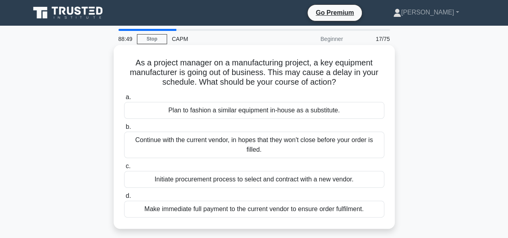
scroll to position [40, 0]
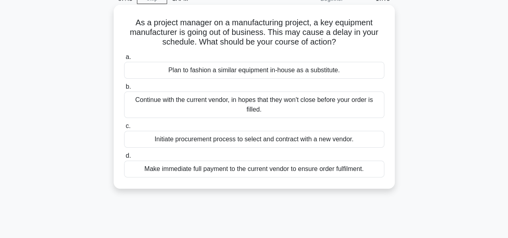
click at [254, 25] on h5 "As a project manager on a manufacturing project, a key equipment manufacturer i…" at bounding box center [254, 33] width 262 height 30
click at [254, 24] on h5 "As a project manager on a manufacturing project, a key equipment manufacturer i…" at bounding box center [254, 33] width 262 height 30
click at [246, 30] on h5 "As a project manager on a manufacturing project, a key equipment manufacturer i…" at bounding box center [254, 33] width 262 height 30
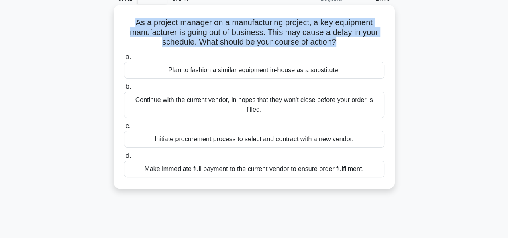
click at [246, 30] on h5 "As a project manager on a manufacturing project, a key equipment manufacturer i…" at bounding box center [254, 33] width 262 height 30
click at [240, 31] on h5 "As a project manager on a manufacturing project, a key equipment manufacturer i…" at bounding box center [254, 33] width 262 height 30
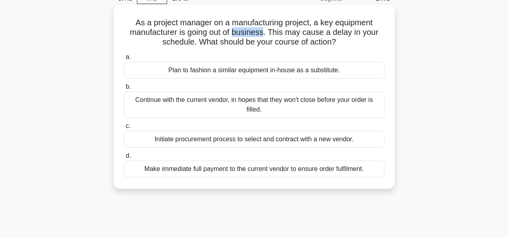
click at [240, 31] on h5 "As a project manager on a manufacturing project, a key equipment manufacturer i…" at bounding box center [254, 33] width 262 height 30
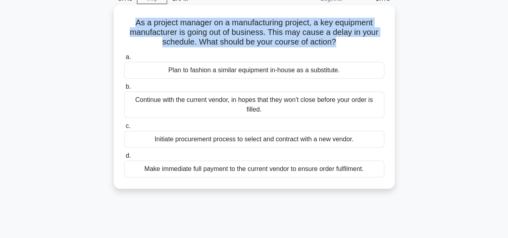
click at [240, 31] on h5 "As a project manager on a manufacturing project, a key equipment manufacturer i…" at bounding box center [254, 33] width 262 height 30
click at [276, 32] on h5 "As a project manager on a manufacturing project, a key equipment manufacturer i…" at bounding box center [254, 33] width 262 height 30
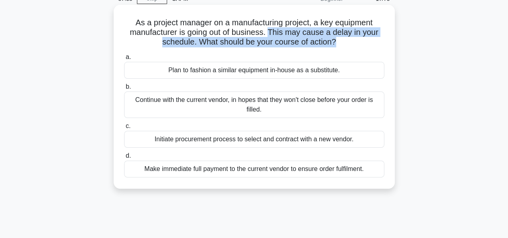
drag, startPoint x: 276, startPoint y: 32, endPoint x: 342, endPoint y: 43, distance: 67.6
click at [342, 43] on h5 "As a project manager on a manufacturing project, a key equipment manufacturer i…" at bounding box center [254, 33] width 262 height 30
click at [342, 43] on icon ".spinner_0XTQ{transform-origin:center;animation:spinner_y6GP .75s linear infini…" at bounding box center [341, 43] width 10 height 10
drag, startPoint x: 342, startPoint y: 43, endPoint x: 278, endPoint y: 29, distance: 66.1
click at [278, 29] on h5 "As a project manager on a manufacturing project, a key equipment manufacturer i…" at bounding box center [254, 33] width 262 height 30
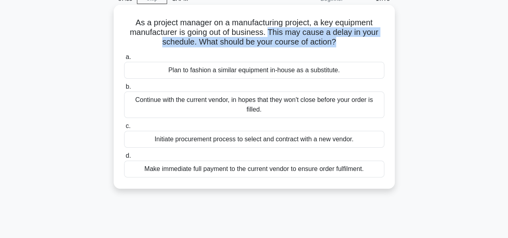
click at [278, 29] on h5 "As a project manager on a manufacturing project, a key equipment manufacturer i…" at bounding box center [254, 33] width 262 height 30
drag, startPoint x: 278, startPoint y: 29, endPoint x: 343, endPoint y: 45, distance: 66.9
click at [343, 45] on h5 "As a project manager on a manufacturing project, a key equipment manufacturer i…" at bounding box center [254, 33] width 262 height 30
click at [343, 45] on icon ".spinner_0XTQ{transform-origin:center;animation:spinner_y6GP .75s linear infini…" at bounding box center [341, 43] width 10 height 10
drag, startPoint x: 343, startPoint y: 45, endPoint x: 280, endPoint y: 36, distance: 63.3
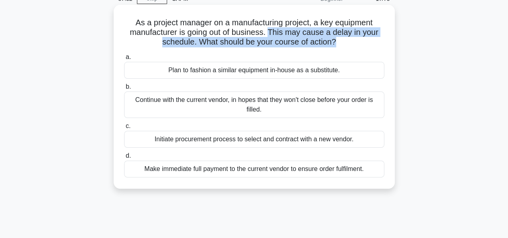
click at [280, 36] on h5 "As a project manager on a manufacturing project, a key equipment manufacturer i…" at bounding box center [254, 33] width 262 height 30
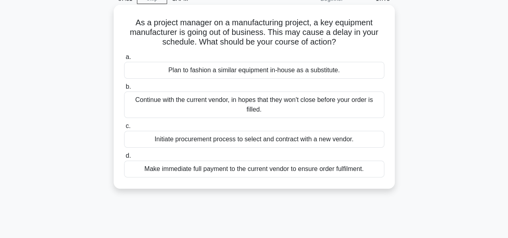
click at [280, 36] on h5 "As a project manager on a manufacturing project, a key equipment manufacturer i…" at bounding box center [254, 33] width 262 height 30
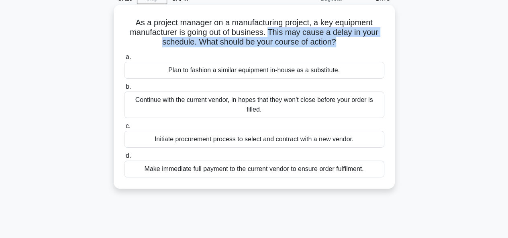
drag, startPoint x: 280, startPoint y: 36, endPoint x: 341, endPoint y: 40, distance: 61.1
click at [341, 40] on h5 "As a project manager on a manufacturing project, a key equipment manufacturer i…" at bounding box center [254, 33] width 262 height 30
click at [341, 40] on icon at bounding box center [338, 42] width 7 height 10
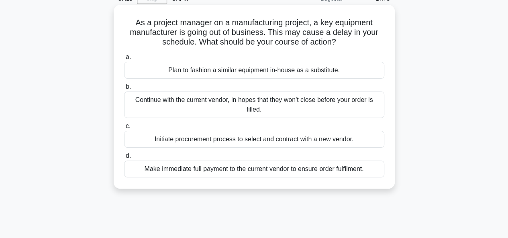
drag, startPoint x: 248, startPoint y: 44, endPoint x: 211, endPoint y: 41, distance: 37.0
click at [211, 41] on h5 "As a project manager on a manufacturing project, a key equipment manufacturer i…" at bounding box center [254, 33] width 262 height 30
click at [235, 140] on div "Initiate procurement process to select and contract with a new vendor." at bounding box center [254, 139] width 260 height 17
click at [124, 129] on input "c. Initiate procurement process to select and contract with a new vendor." at bounding box center [124, 126] width 0 height 5
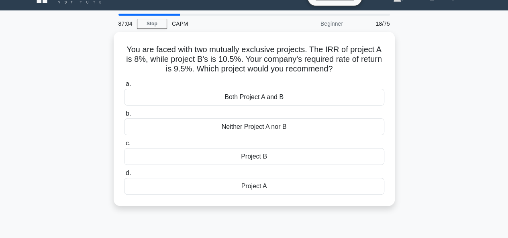
scroll to position [0, 0]
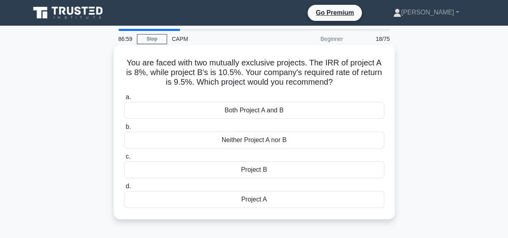
click at [335, 81] on icon ".spinner_0XTQ{transform-origin:center;animation:spinner_y6GP .75s linear infini…" at bounding box center [337, 83] width 10 height 10
click at [335, 78] on h5 "You are faced with two mutually exclusive projects. The IRR of project A is 8%,…" at bounding box center [254, 73] width 262 height 30
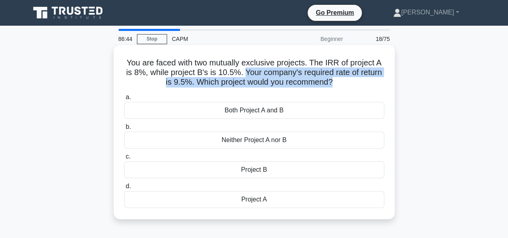
drag, startPoint x: 335, startPoint y: 78, endPoint x: 243, endPoint y: 72, distance: 91.7
click at [243, 72] on h5 "You are faced with two mutually exclusive projects. The IRR of project A is 8%,…" at bounding box center [254, 73] width 262 height 30
drag, startPoint x: 243, startPoint y: 72, endPoint x: 365, endPoint y: 79, distance: 122.2
click at [365, 79] on h5 "You are faced with two mutually exclusive projects. The IRR of project A is 8%,…" at bounding box center [254, 73] width 262 height 30
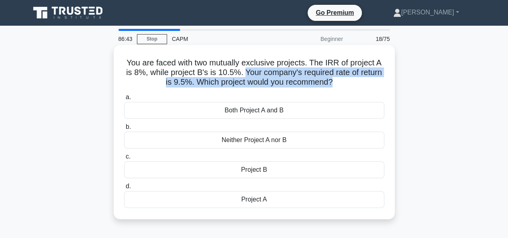
click at [365, 79] on h5 "You are faced with two mutually exclusive projects. The IRR of project A is 8%,…" at bounding box center [254, 73] width 262 height 30
drag, startPoint x: 365, startPoint y: 79, endPoint x: 243, endPoint y: 73, distance: 122.5
click at [243, 73] on h5 "You are faced with two mutually exclusive projects. The IRR of project A is 8%,…" at bounding box center [254, 73] width 262 height 30
drag, startPoint x: 243, startPoint y: 73, endPoint x: 339, endPoint y: 81, distance: 96.3
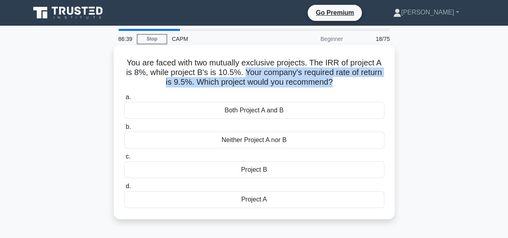
click at [339, 81] on h5 "You are faced with two mutually exclusive projects. The IRR of project A is 8%,…" at bounding box center [254, 73] width 262 height 30
click at [339, 81] on icon ".spinner_0XTQ{transform-origin:center;animation:spinner_y6GP .75s linear infini…" at bounding box center [337, 83] width 10 height 10
drag, startPoint x: 339, startPoint y: 81, endPoint x: 252, endPoint y: 72, distance: 87.5
click at [252, 72] on h5 "You are faced with two mutually exclusive projects. The IRR of project A is 8%,…" at bounding box center [254, 73] width 262 height 30
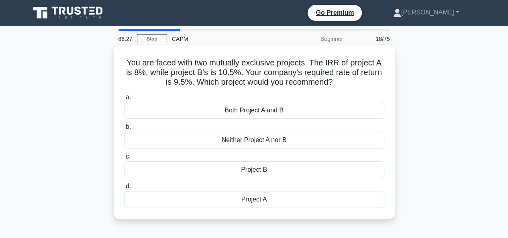
click at [250, 169] on div "Project B" at bounding box center [254, 169] width 260 height 17
click at [124, 159] on input "c. Project B" at bounding box center [124, 156] width 0 height 5
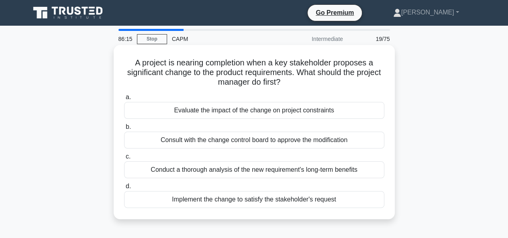
click at [133, 61] on h5 "A project is nearing completion when a key stakeholder proposes a significant c…" at bounding box center [254, 73] width 262 height 30
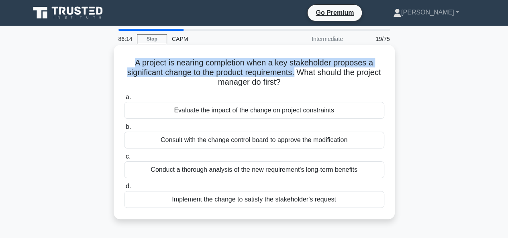
drag, startPoint x: 133, startPoint y: 61, endPoint x: 307, endPoint y: 71, distance: 174.8
click at [307, 71] on h5 "A project is nearing completion when a key stakeholder proposes a significant c…" at bounding box center [254, 73] width 262 height 30
drag, startPoint x: 306, startPoint y: 71, endPoint x: 130, endPoint y: 64, distance: 176.3
click at [130, 64] on h5 "A project is nearing completion when a key stakeholder proposes a significant c…" at bounding box center [254, 73] width 262 height 30
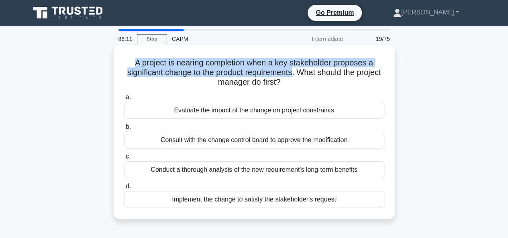
click at [130, 64] on h5 "A project is nearing completion when a key stakeholder proposes a significant c…" at bounding box center [254, 73] width 262 height 30
drag, startPoint x: 130, startPoint y: 64, endPoint x: 307, endPoint y: 74, distance: 177.2
click at [307, 74] on h5 "A project is nearing completion when a key stakeholder proposes a significant c…" at bounding box center [254, 73] width 262 height 30
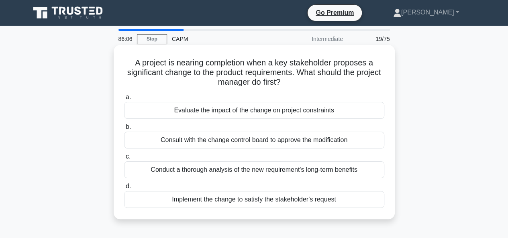
click at [317, 67] on h5 "A project is nearing completion when a key stakeholder proposes a significant c…" at bounding box center [254, 73] width 262 height 30
click at [315, 72] on h5 "A project is nearing completion when a key stakeholder proposes a significant c…" at bounding box center [254, 73] width 262 height 30
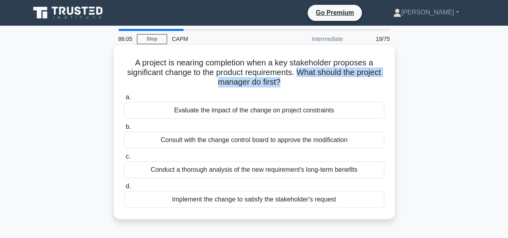
drag, startPoint x: 315, startPoint y: 72, endPoint x: 315, endPoint y: 80, distance: 7.6
click at [315, 80] on h5 "A project is nearing completion when a key stakeholder proposes a significant c…" at bounding box center [254, 73] width 262 height 30
drag, startPoint x: 315, startPoint y: 80, endPoint x: 315, endPoint y: 73, distance: 6.4
click at [315, 73] on h5 "A project is nearing completion when a key stakeholder proposes a significant c…" at bounding box center [254, 73] width 262 height 30
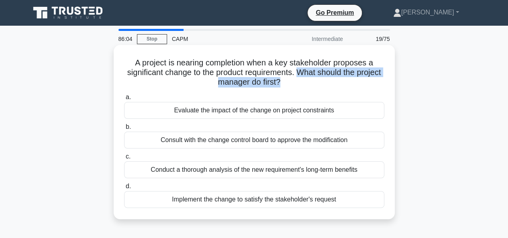
click at [315, 73] on h5 "A project is nearing completion when a key stakeholder proposes a significant c…" at bounding box center [254, 73] width 262 height 30
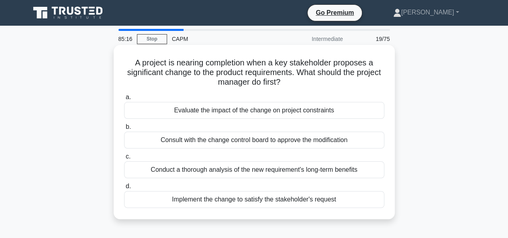
click at [252, 111] on div "Evaluate the impact of the change on project constraints" at bounding box center [254, 110] width 260 height 17
click at [124, 100] on input "a. Evaluate the impact of the change on project constraints" at bounding box center [124, 97] width 0 height 5
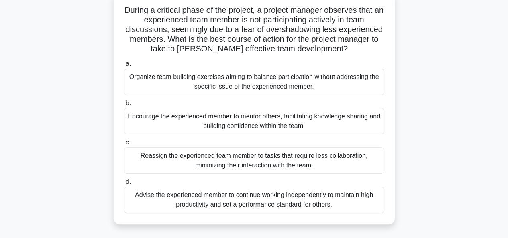
scroll to position [40, 0]
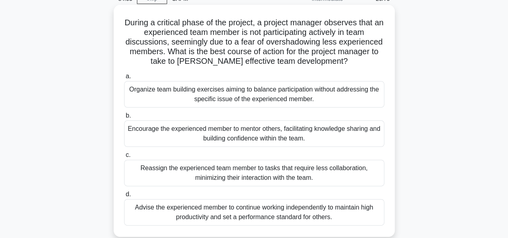
click at [246, 134] on div "Encourage the experienced member to mentor others, facilitating knowledge shari…" at bounding box center [254, 133] width 260 height 26
click at [124, 118] on input "b. Encourage the experienced member to mentor others, facilitating knowledge sh…" at bounding box center [124, 115] width 0 height 5
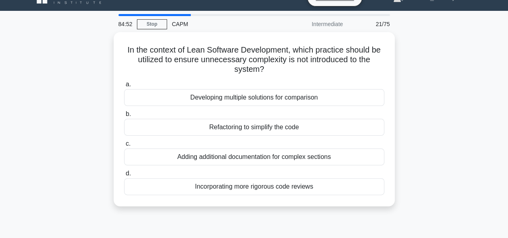
scroll to position [0, 0]
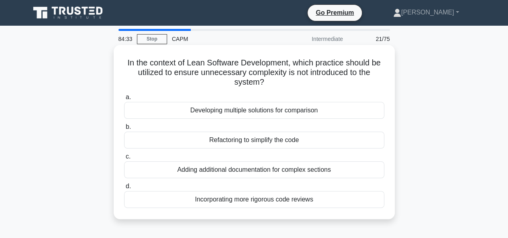
click at [255, 140] on div "Refactoring to simplify the code" at bounding box center [254, 140] width 260 height 17
click at [124, 130] on input "b. Refactoring to simplify the code" at bounding box center [124, 126] width 0 height 5
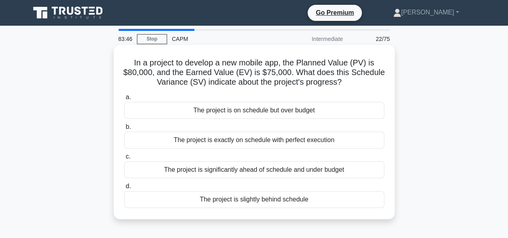
click at [252, 199] on div "The project is slightly behind schedule" at bounding box center [254, 199] width 260 height 17
click at [124, 189] on input "d. The project is slightly behind schedule" at bounding box center [124, 186] width 0 height 5
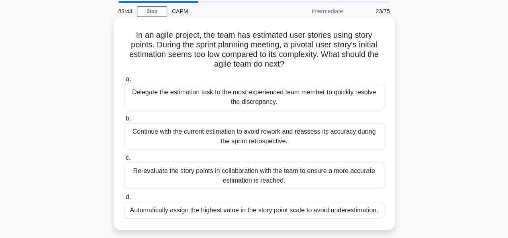
scroll to position [40, 0]
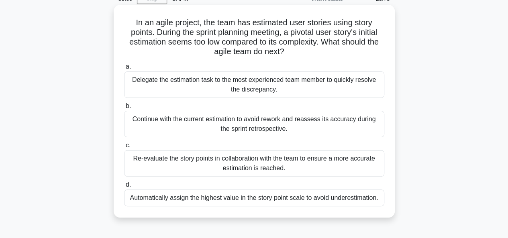
click at [250, 159] on div "Re-evaluate the story points in collaboration with the team to ensure a more ac…" at bounding box center [254, 163] width 260 height 26
click at [124, 148] on input "c. Re-evaluate the story points in collaboration with the team to ensure a more…" at bounding box center [124, 145] width 0 height 5
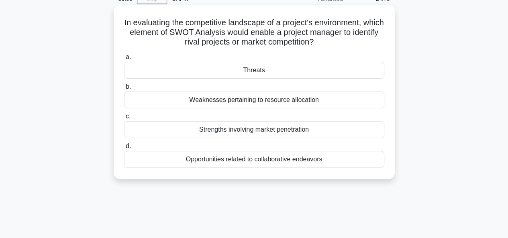
scroll to position [0, 0]
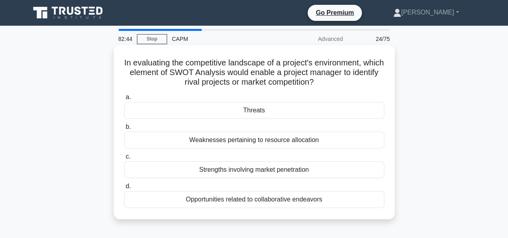
click at [250, 108] on div "Threats" at bounding box center [254, 110] width 260 height 17
click at [124, 100] on input "a. Threats" at bounding box center [124, 97] width 0 height 5
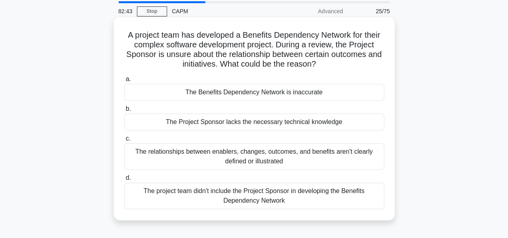
scroll to position [40, 0]
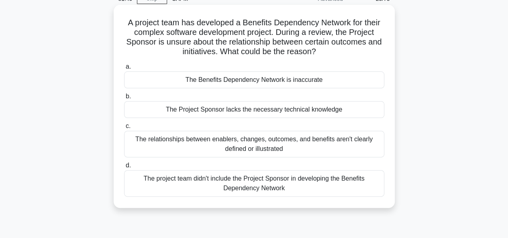
click at [252, 146] on div "The relationships between enablers, changes, outcomes, and benefits aren't clea…" at bounding box center [254, 144] width 260 height 26
click at [124, 129] on input "c. The relationships between enablers, changes, outcomes, and benefits aren't c…" at bounding box center [124, 126] width 0 height 5
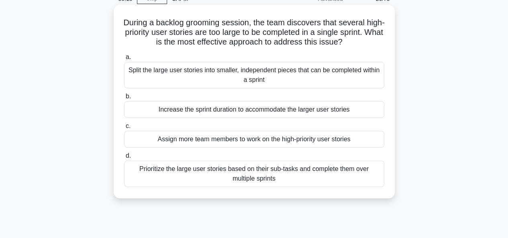
click at [266, 77] on div "Split the large user stories into smaller, independent pieces that can be compl…" at bounding box center [254, 75] width 260 height 26
click at [124, 60] on input "a. Split the large user stories into smaller, independent pieces that can be co…" at bounding box center [124, 57] width 0 height 5
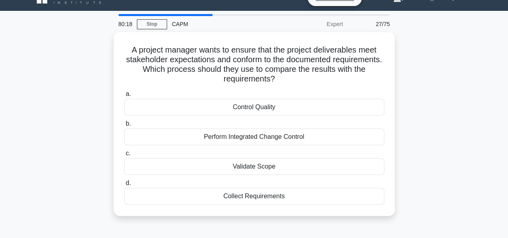
scroll to position [0, 0]
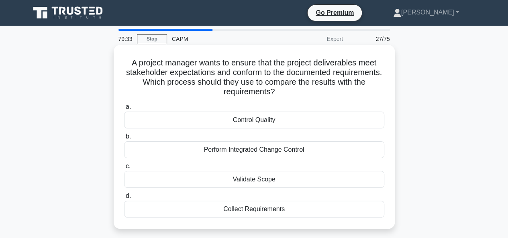
click at [248, 116] on div "Control Quality" at bounding box center [254, 120] width 260 height 17
click at [124, 110] on input "a. Control Quality" at bounding box center [124, 106] width 0 height 5
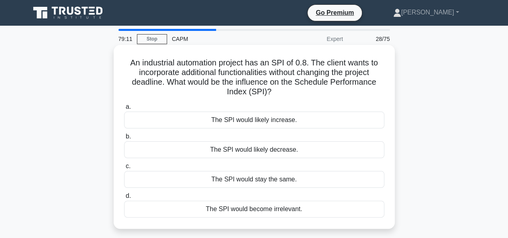
click at [167, 83] on h5 "An industrial automation project has an SPI of 0.8. The client wants to incorpo…" at bounding box center [254, 77] width 262 height 39
drag, startPoint x: 167, startPoint y: 83, endPoint x: 268, endPoint y: 93, distance: 101.5
click at [268, 93] on h5 "An industrial automation project has an SPI of 0.8. The client wants to incorpo…" at bounding box center [254, 77] width 262 height 39
click at [246, 177] on div "The SPI would stay the same." at bounding box center [254, 179] width 260 height 17
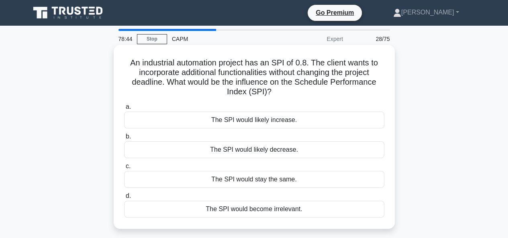
click at [124, 169] on input "c. The SPI would stay the same." at bounding box center [124, 166] width 0 height 5
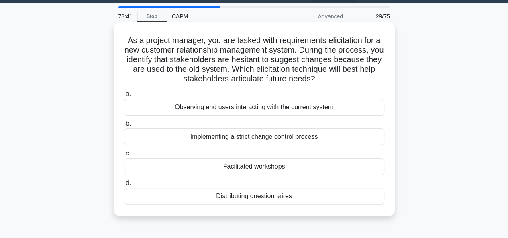
scroll to position [40, 0]
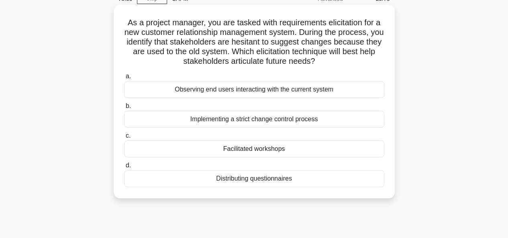
click at [251, 49] on h5 "As a project manager, you are tasked with requirements elicitation for a new cu…" at bounding box center [254, 42] width 262 height 49
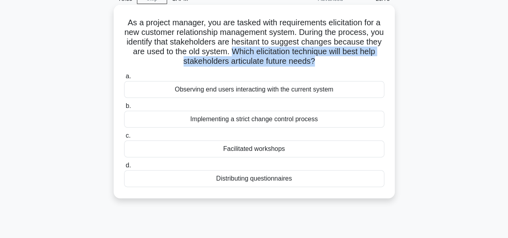
drag, startPoint x: 251, startPoint y: 49, endPoint x: 325, endPoint y: 58, distance: 74.7
click at [325, 58] on h5 "As a project manager, you are tasked with requirements elicitation for a new cu…" at bounding box center [254, 42] width 262 height 49
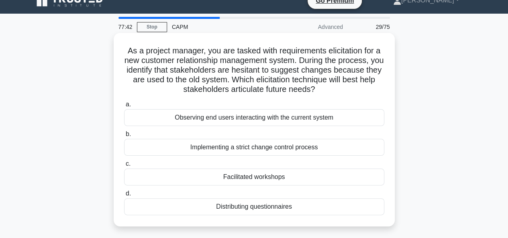
scroll to position [0, 0]
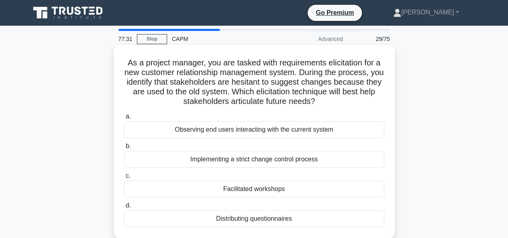
click at [257, 220] on div "Distributing questionnaires" at bounding box center [254, 218] width 260 height 17
click at [124, 208] on input "d. Distributing questionnaires" at bounding box center [124, 205] width 0 height 5
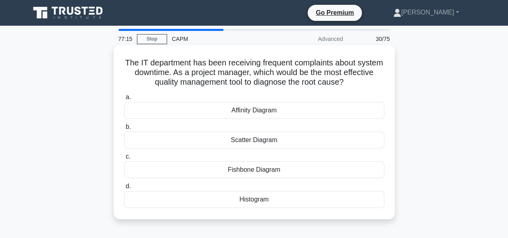
click at [259, 201] on div "Histogram" at bounding box center [254, 199] width 260 height 17
click at [124, 189] on input "d. Histogram" at bounding box center [124, 186] width 0 height 5
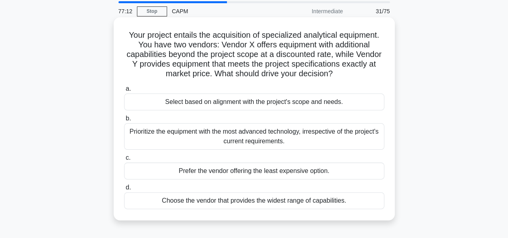
scroll to position [40, 0]
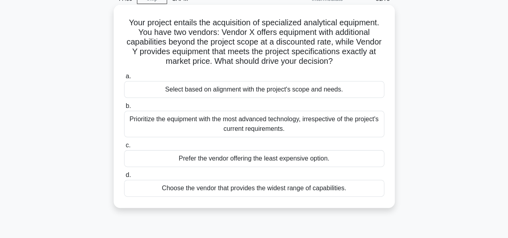
click at [248, 35] on h5 "Your project entails the acquisition of specialized analytical equipment. You h…" at bounding box center [254, 42] width 262 height 49
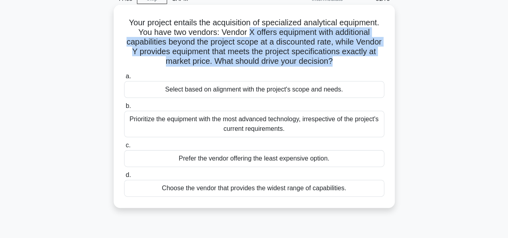
drag, startPoint x: 248, startPoint y: 35, endPoint x: 367, endPoint y: 63, distance: 122.0
click at [367, 63] on h5 "Your project entails the acquisition of specialized analytical equipment. You h…" at bounding box center [254, 42] width 262 height 49
drag, startPoint x: 367, startPoint y: 63, endPoint x: 267, endPoint y: 34, distance: 104.0
click at [267, 34] on h5 "Your project entails the acquisition of specialized analytical equipment. You h…" at bounding box center [254, 42] width 262 height 49
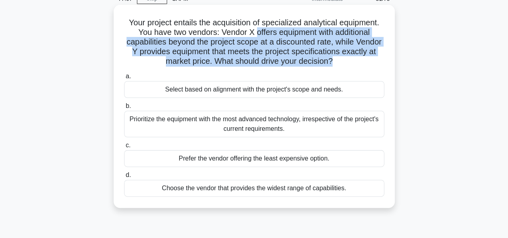
click at [267, 34] on h5 "Your project entails the acquisition of specialized analytical equipment. You h…" at bounding box center [254, 42] width 262 height 49
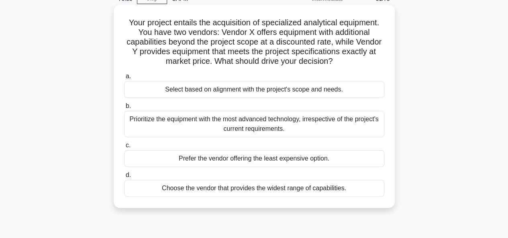
click at [250, 91] on div "Select based on alignment with the project's scope and needs." at bounding box center [254, 89] width 260 height 17
click at [124, 79] on input "a. Select based on alignment with the project's scope and needs." at bounding box center [124, 76] width 0 height 5
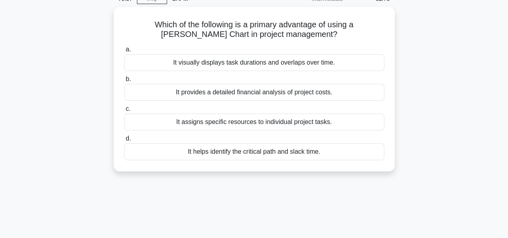
scroll to position [0, 0]
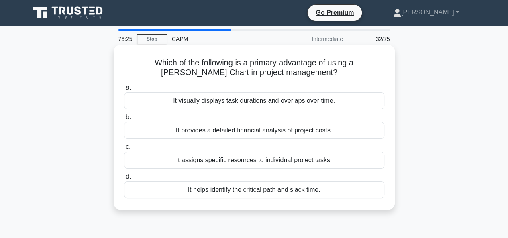
click at [249, 100] on div "It visually displays task durations and overlaps over time." at bounding box center [254, 100] width 260 height 17
click at [124, 90] on input "a. It visually displays task durations and overlaps over time." at bounding box center [124, 87] width 0 height 5
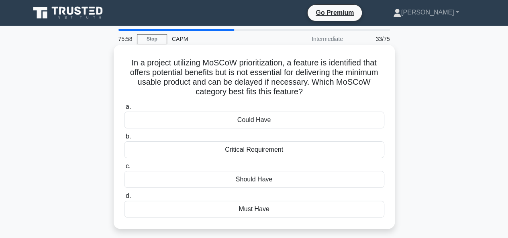
click at [251, 117] on div "Could Have" at bounding box center [254, 120] width 260 height 17
click at [124, 110] on input "a. Could Have" at bounding box center [124, 106] width 0 height 5
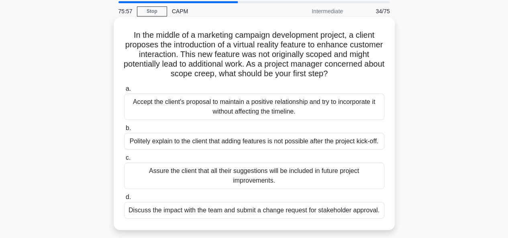
scroll to position [40, 0]
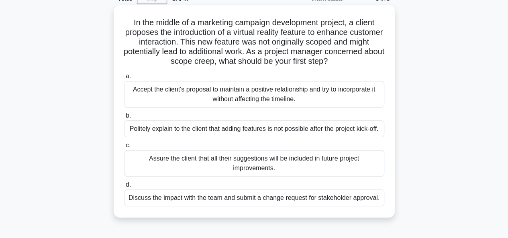
click at [250, 61] on h5 "In the middle of a marketing campaign development project, a client proposes th…" at bounding box center [254, 42] width 262 height 49
click at [262, 198] on div "Discuss the impact with the team and submit a change request for stakeholder ap…" at bounding box center [254, 197] width 260 height 17
click at [124, 187] on input "d. Discuss the impact with the team and submit a change request for stakeholder…" at bounding box center [124, 184] width 0 height 5
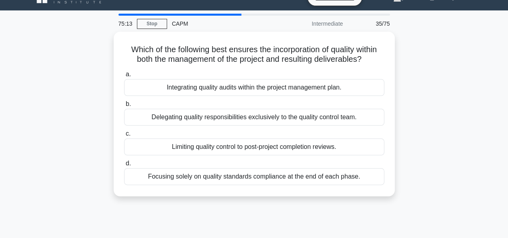
scroll to position [0, 0]
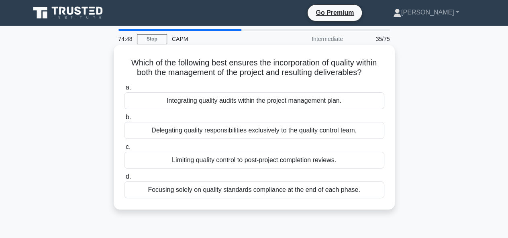
click at [249, 102] on div "Integrating quality audits within the project management plan." at bounding box center [254, 100] width 260 height 17
click at [124, 90] on input "a. Integrating quality audits within the project management plan." at bounding box center [124, 87] width 0 height 5
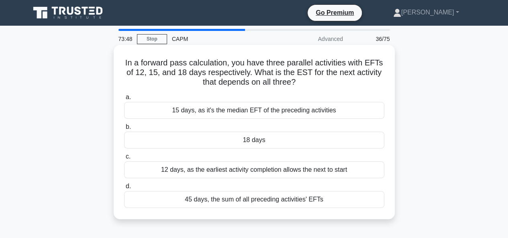
click at [261, 139] on div "18 days" at bounding box center [254, 140] width 260 height 17
click at [124, 130] on input "b. 18 days" at bounding box center [124, 126] width 0 height 5
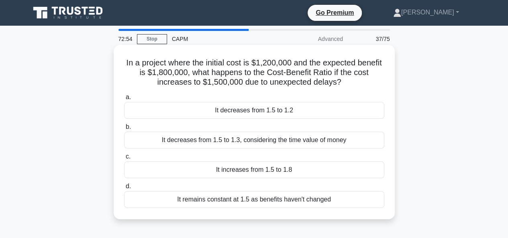
click at [246, 112] on div "It decreases from 1.5 to 1.2" at bounding box center [254, 110] width 260 height 17
click at [124, 100] on input "a. It decreases from 1.5 to 1.2" at bounding box center [124, 97] width 0 height 5
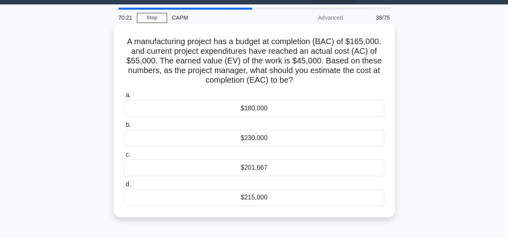
scroll to position [22, 0]
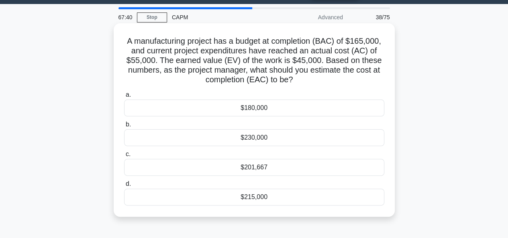
click at [253, 141] on div "$230,000" at bounding box center [254, 137] width 260 height 17
click at [124, 127] on input "b. $230,000" at bounding box center [124, 124] width 0 height 5
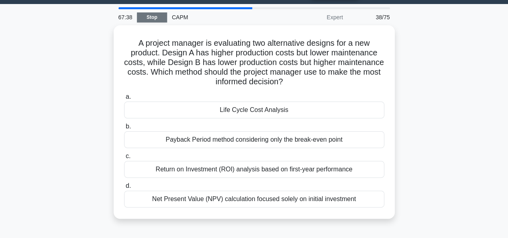
click at [146, 19] on link "Stop" at bounding box center [152, 17] width 30 height 10
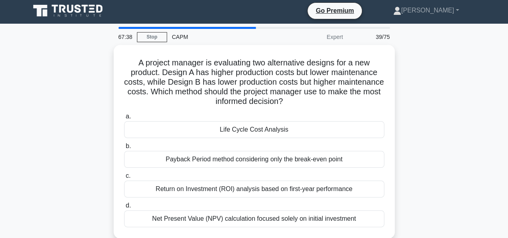
scroll to position [0, 0]
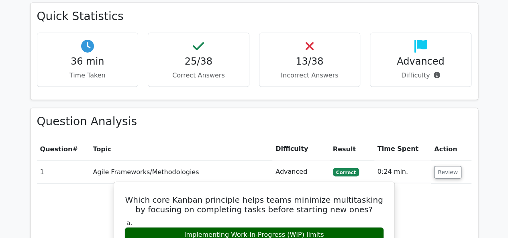
scroll to position [802, 0]
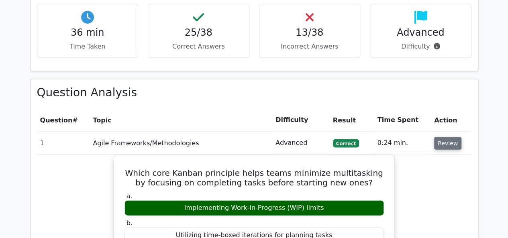
click at [438, 137] on button "Review" at bounding box center [447, 143] width 27 height 12
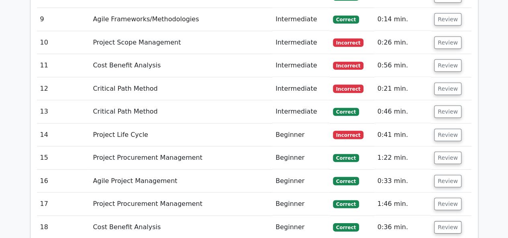
scroll to position [1123, 0]
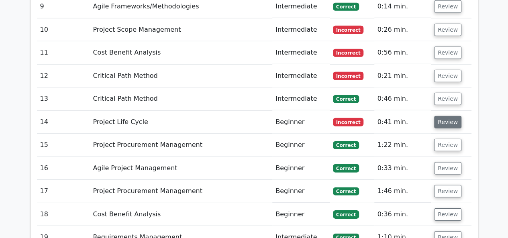
click at [450, 116] on button "Review" at bounding box center [447, 122] width 27 height 12
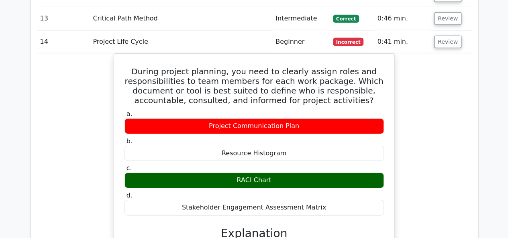
scroll to position [1163, 0]
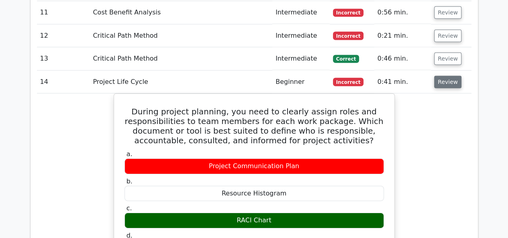
click at [443, 76] on button "Review" at bounding box center [447, 82] width 27 height 12
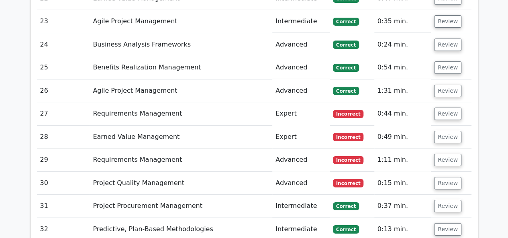
scroll to position [1444, 0]
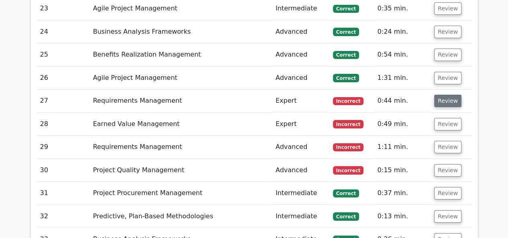
click at [449, 95] on button "Review" at bounding box center [447, 101] width 27 height 12
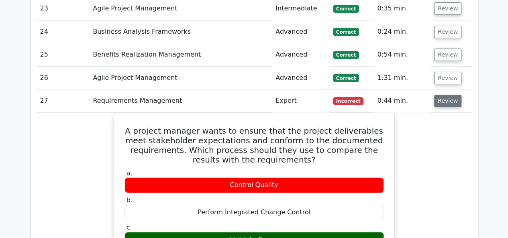
click at [447, 95] on button "Review" at bounding box center [447, 101] width 27 height 12
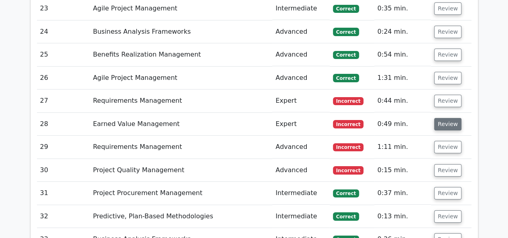
click at [434, 118] on button "Review" at bounding box center [447, 124] width 27 height 12
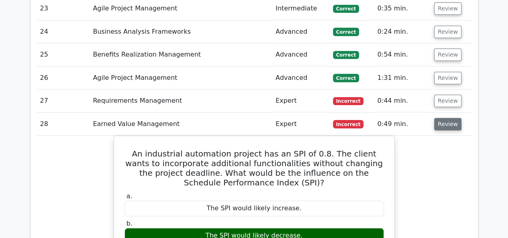
click at [444, 118] on button "Review" at bounding box center [447, 124] width 27 height 12
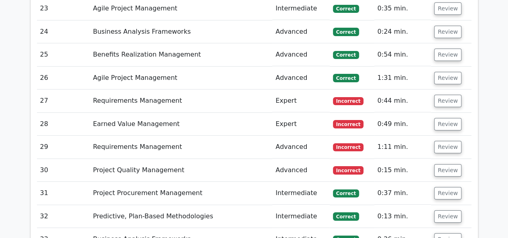
click at [442, 136] on td "Review" at bounding box center [450, 147] width 40 height 23
click at [442, 141] on button "Review" at bounding box center [447, 147] width 27 height 12
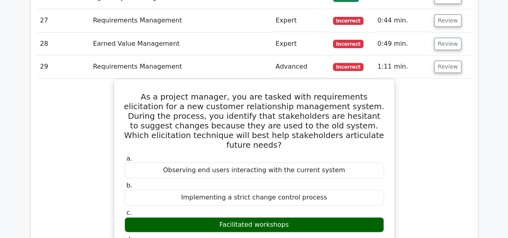
scroll to position [1484, 0]
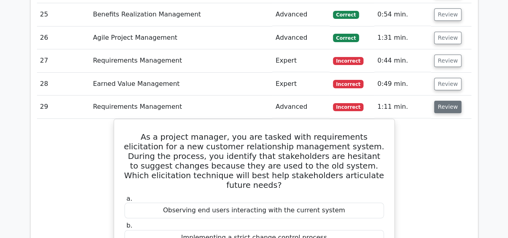
click at [445, 101] on button "Review" at bounding box center [447, 107] width 27 height 12
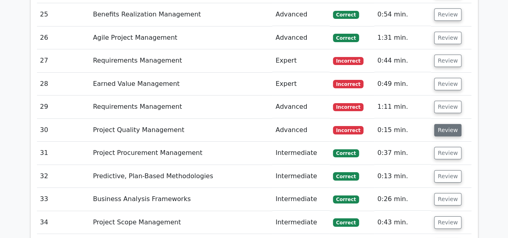
click at [447, 124] on button "Review" at bounding box center [447, 130] width 27 height 12
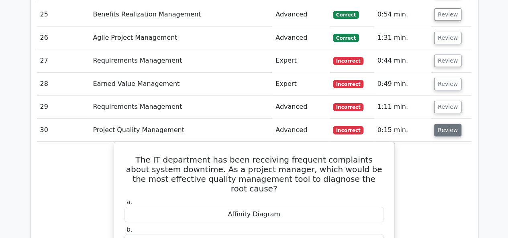
scroll to position [1525, 0]
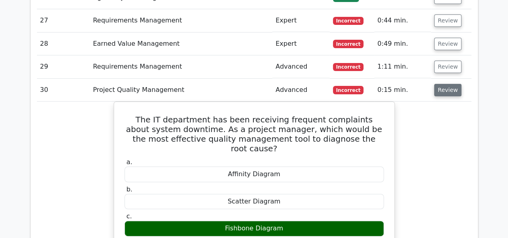
click at [449, 84] on button "Review" at bounding box center [447, 90] width 27 height 12
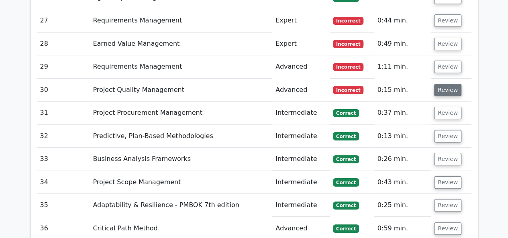
click at [444, 84] on button "Review" at bounding box center [447, 90] width 27 height 12
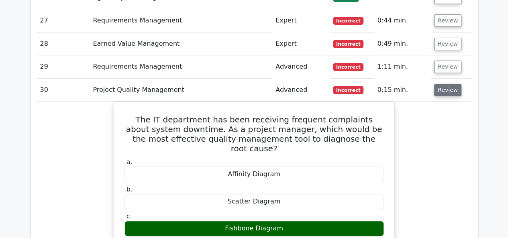
click at [444, 84] on button "Review" at bounding box center [447, 90] width 27 height 12
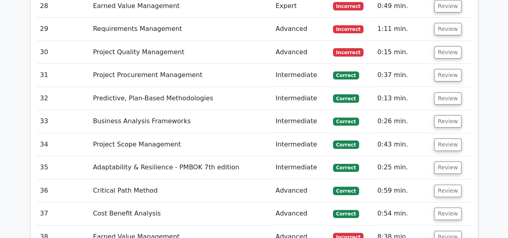
scroll to position [1605, 0]
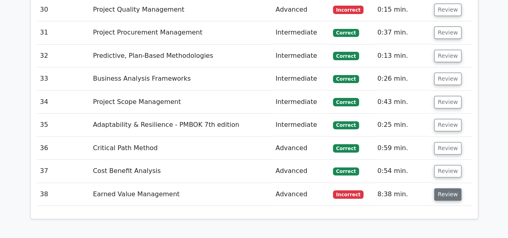
click at [454, 188] on button "Review" at bounding box center [447, 194] width 27 height 12
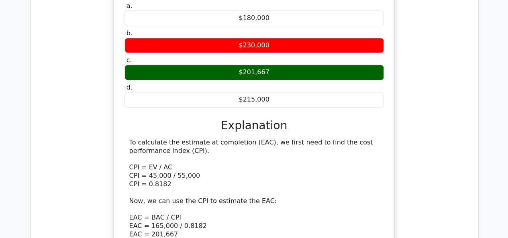
scroll to position [1886, 0]
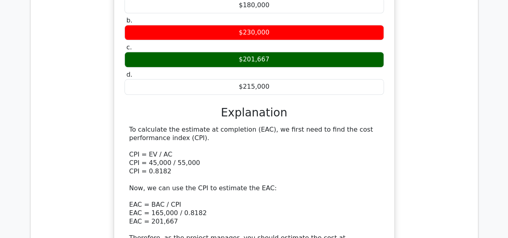
click at [164, 201] on div "To calculate the estimate at completion (EAC), we first need to find the cost p…" at bounding box center [254, 188] width 250 height 125
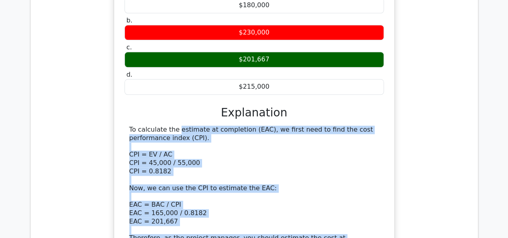
drag, startPoint x: 164, startPoint y: 201, endPoint x: 128, endPoint y: 78, distance: 128.4
click at [128, 126] on div "To calculate the estimate at completion (EAC), we first need to find the cost p…" at bounding box center [253, 188] width 259 height 125
copy div "To calculate the estimate at completion (EAC), we first need to find the cost p…"
click at [262, 126] on div "To calculate the estimate at completion (EAC), we first need to find the cost p…" at bounding box center [254, 188] width 250 height 125
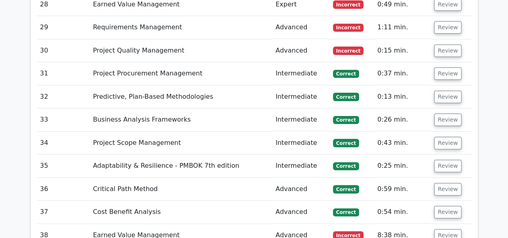
scroll to position [1569, 0]
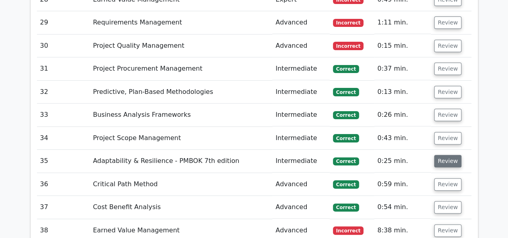
click at [447, 155] on button "Review" at bounding box center [447, 161] width 27 height 12
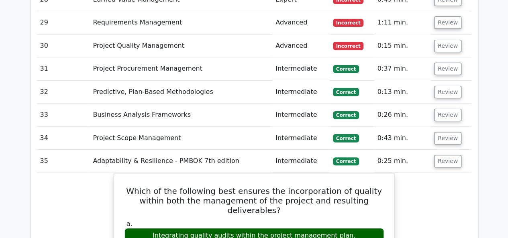
drag, startPoint x: 447, startPoint y: 111, endPoint x: 462, endPoint y: 91, distance: 24.7
click at [462, 127] on td "Review" at bounding box center [450, 138] width 40 height 23
click at [451, 132] on button "Review" at bounding box center [447, 138] width 27 height 12
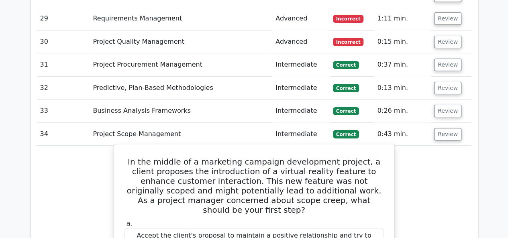
scroll to position [1574, 0]
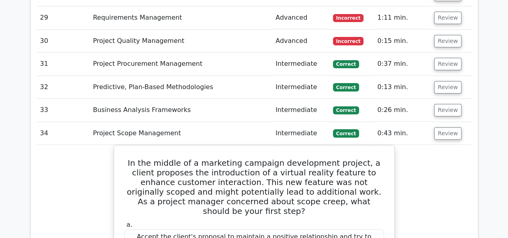
click at [450, 76] on td "Review" at bounding box center [450, 87] width 40 height 23
click at [446, 81] on button "Review" at bounding box center [447, 87] width 27 height 12
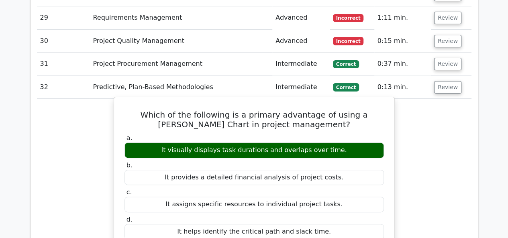
scroll to position [1530, 0]
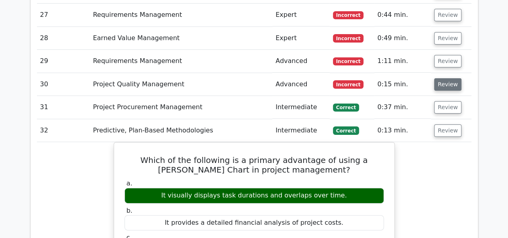
click at [441, 78] on button "Review" at bounding box center [447, 84] width 27 height 12
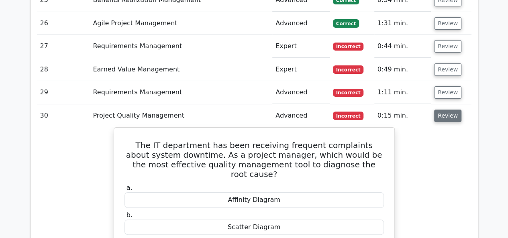
scroll to position [1499, 0]
click at [441, 81] on td "Review" at bounding box center [450, 92] width 40 height 23
